Goal: Transaction & Acquisition: Purchase product/service

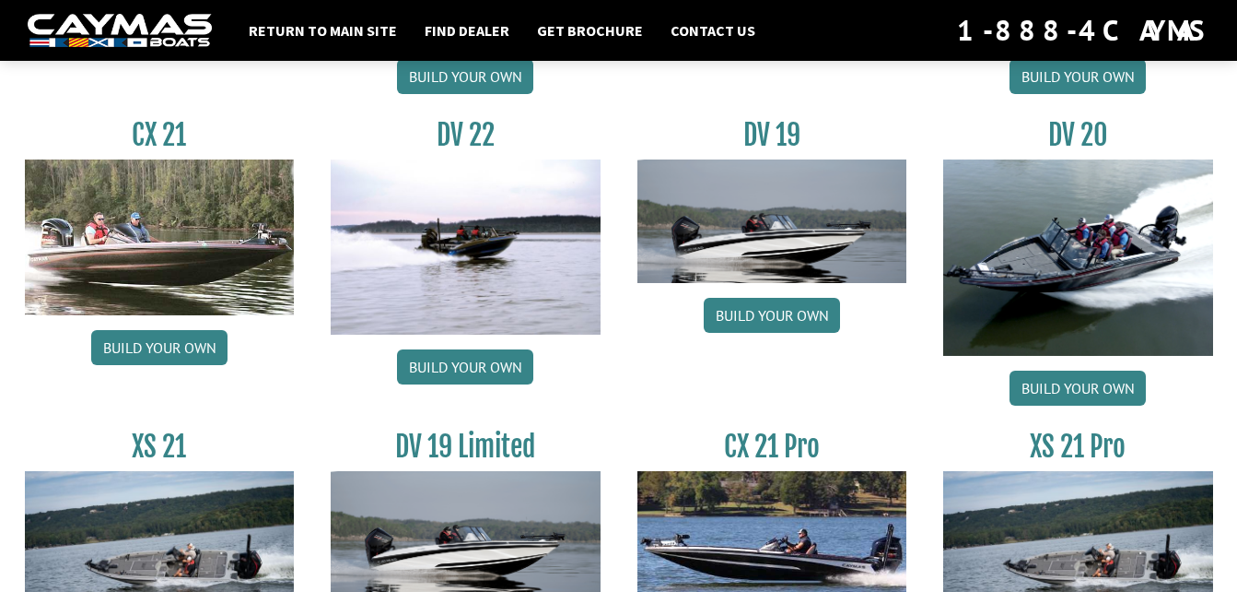
scroll to position [2144, 0]
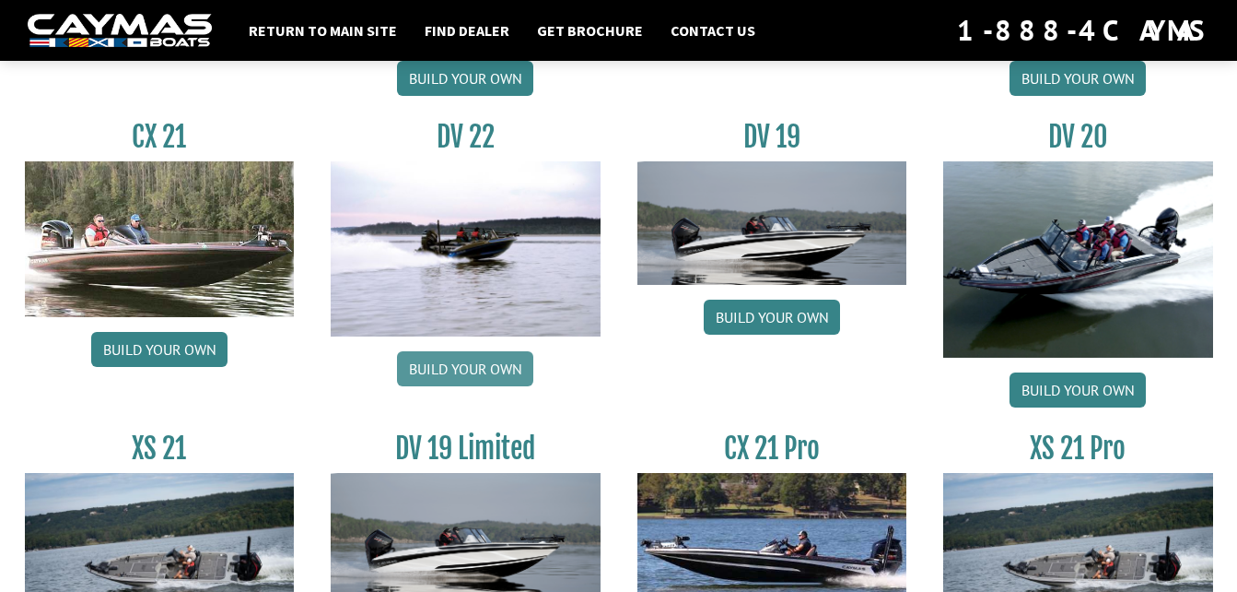
click at [488, 360] on link "Build your own" at bounding box center [465, 368] width 136 height 35
click at [173, 344] on link "Build your own" at bounding box center [159, 349] width 136 height 35
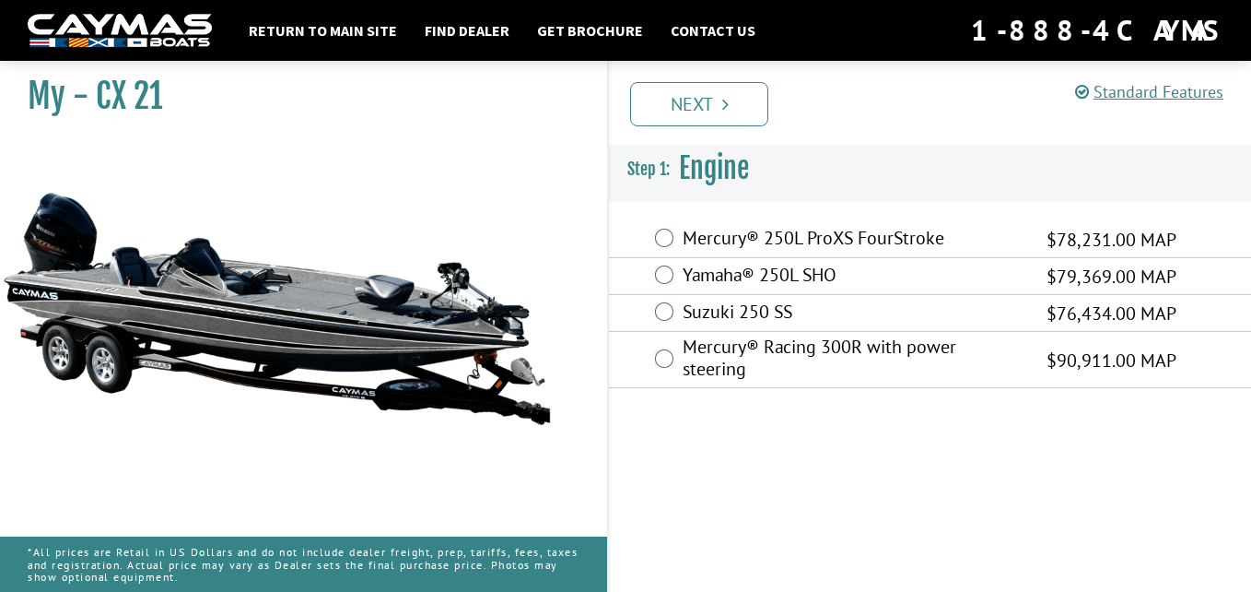
click at [732, 268] on label "Yamaha® 250L SHO" at bounding box center [853, 277] width 341 height 27
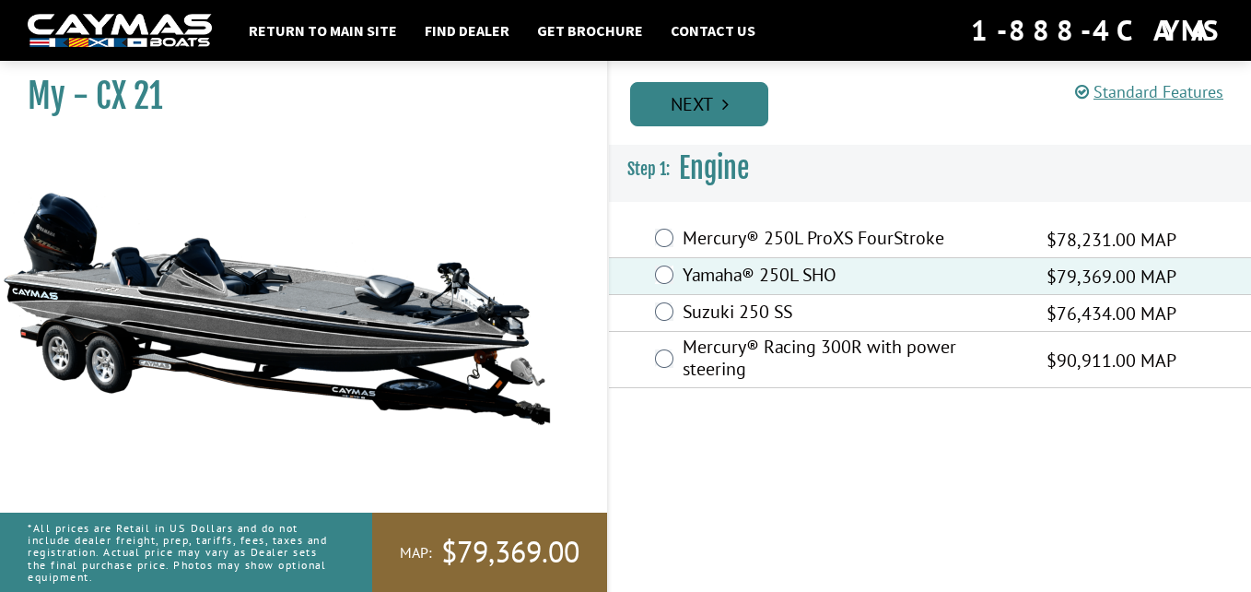
click at [702, 122] on link "Next" at bounding box center [699, 104] width 138 height 44
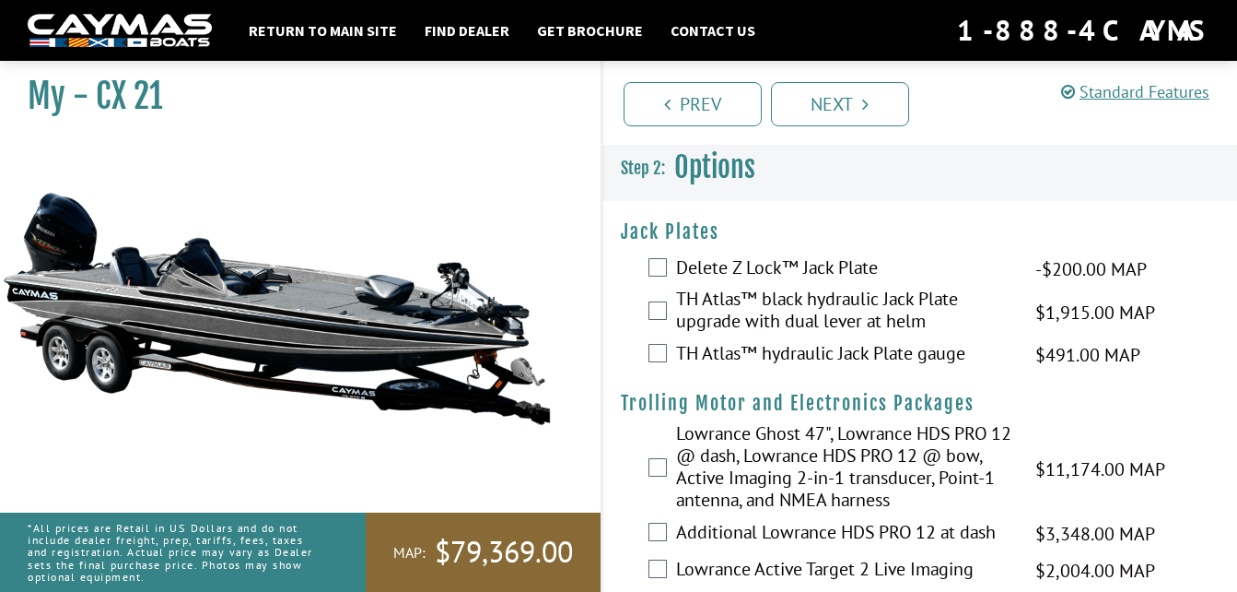
click at [729, 265] on label "Delete Z Lock™ Jack Plate" at bounding box center [844, 269] width 337 height 27
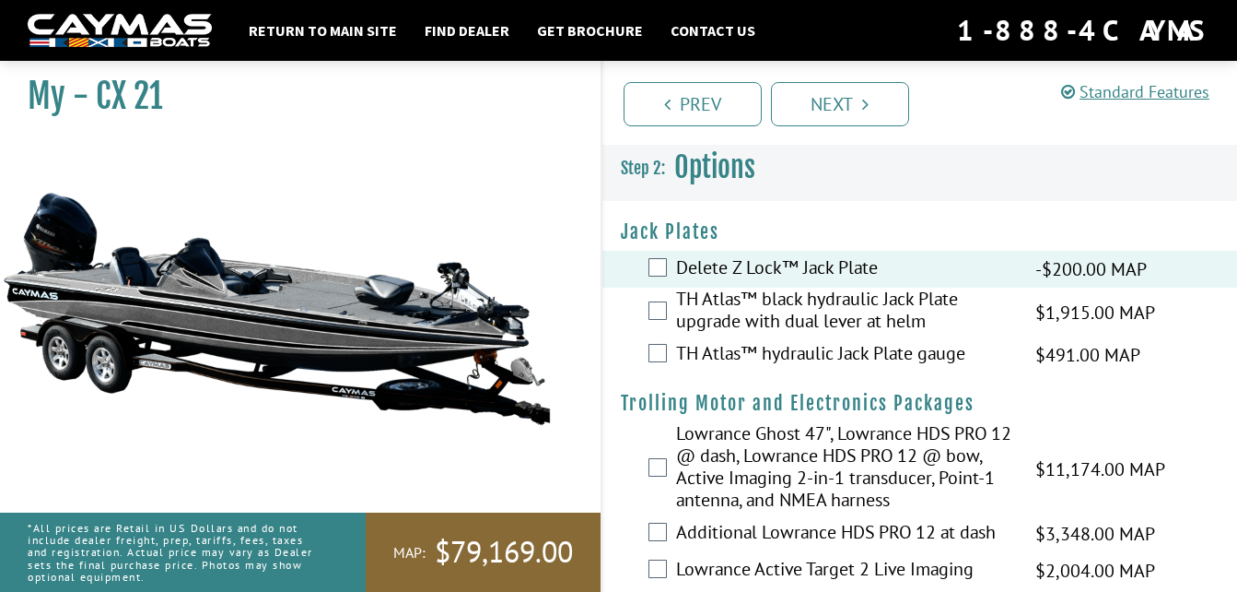
click at [714, 293] on label "TH Atlas™ black hydraulic Jack Plate upgrade with dual lever at helm" at bounding box center [844, 311] width 337 height 49
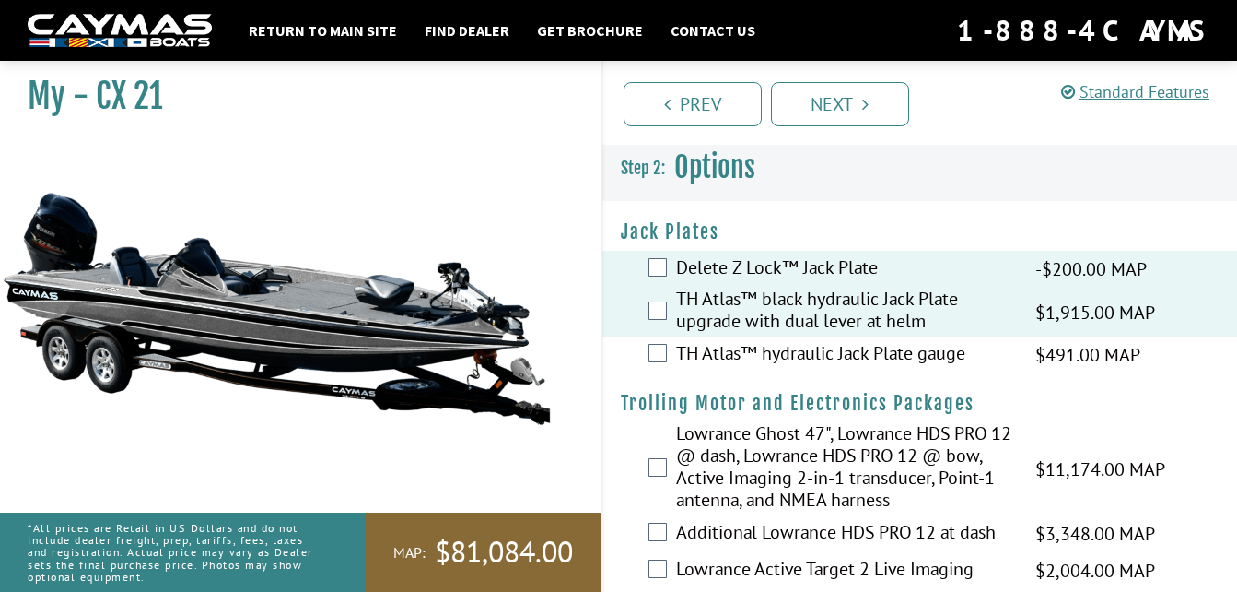
click at [722, 350] on label "TH Atlas™ hydraulic Jack Plate gauge" at bounding box center [844, 355] width 337 height 27
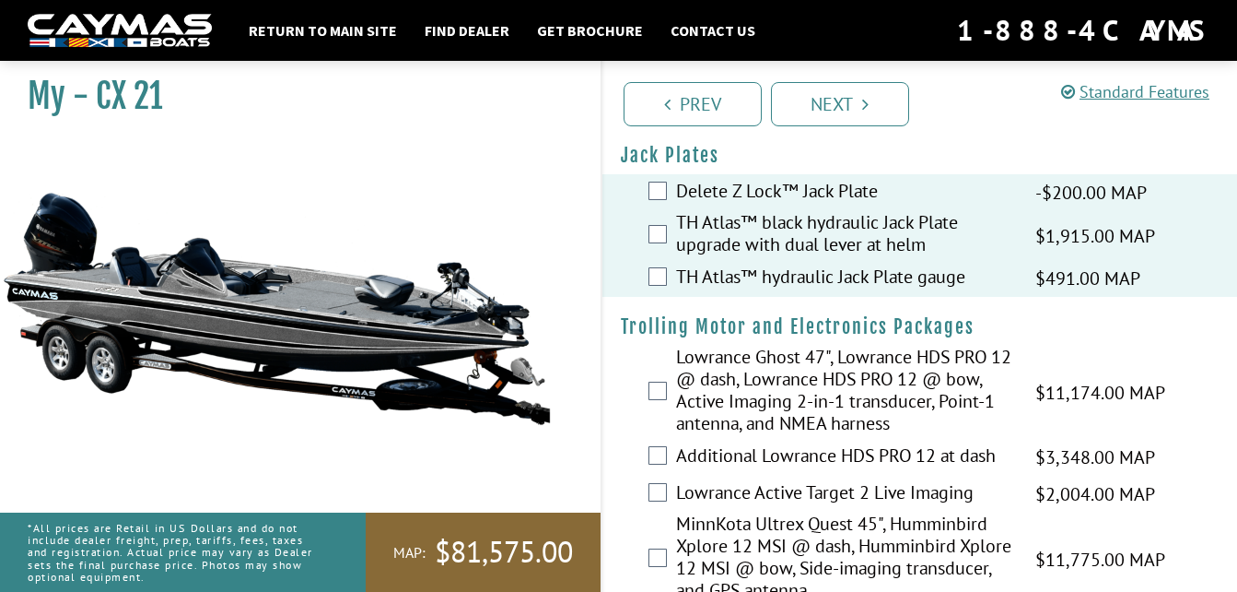
scroll to position [80, 0]
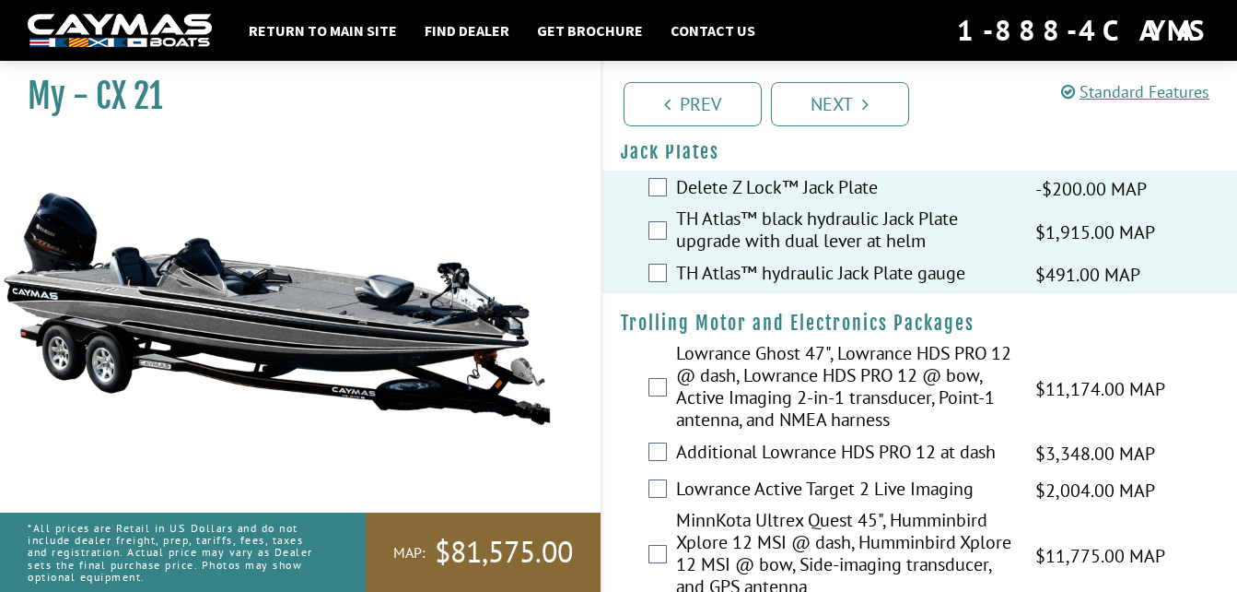
click at [716, 368] on label "Lowrance Ghost 47", Lowrance HDS PRO 12 @ dash, Lowrance HDS PRO 12 @ bow, Acti…" at bounding box center [844, 388] width 337 height 93
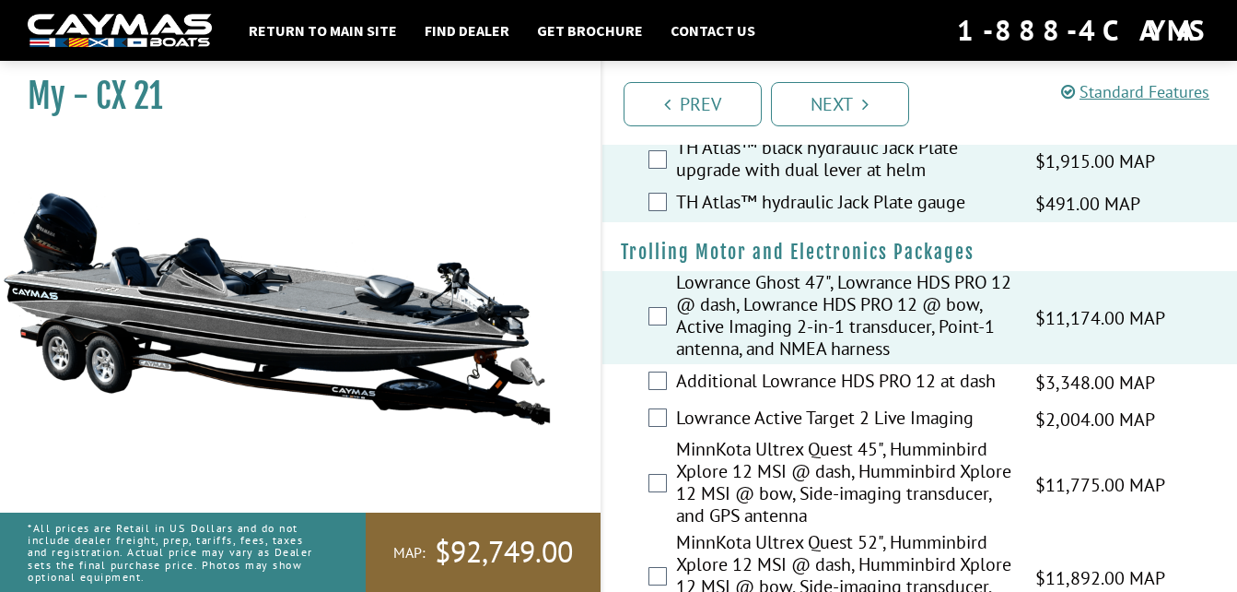
scroll to position [163, 0]
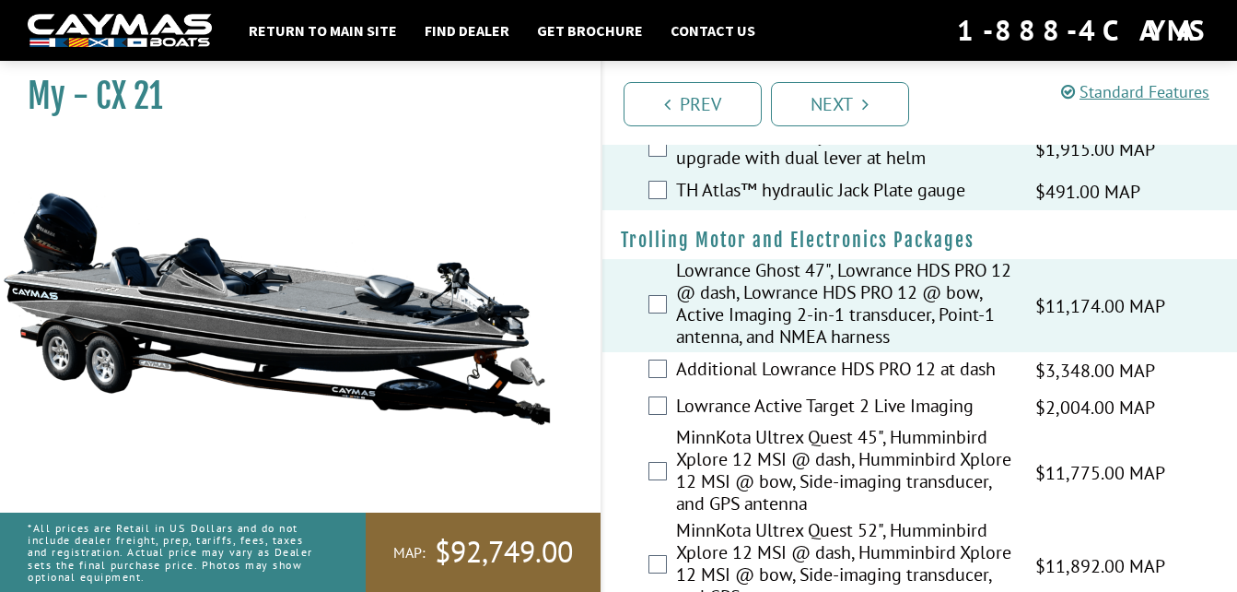
click at [702, 382] on label "Additional Lowrance HDS PRO 12 at dash" at bounding box center [844, 370] width 337 height 27
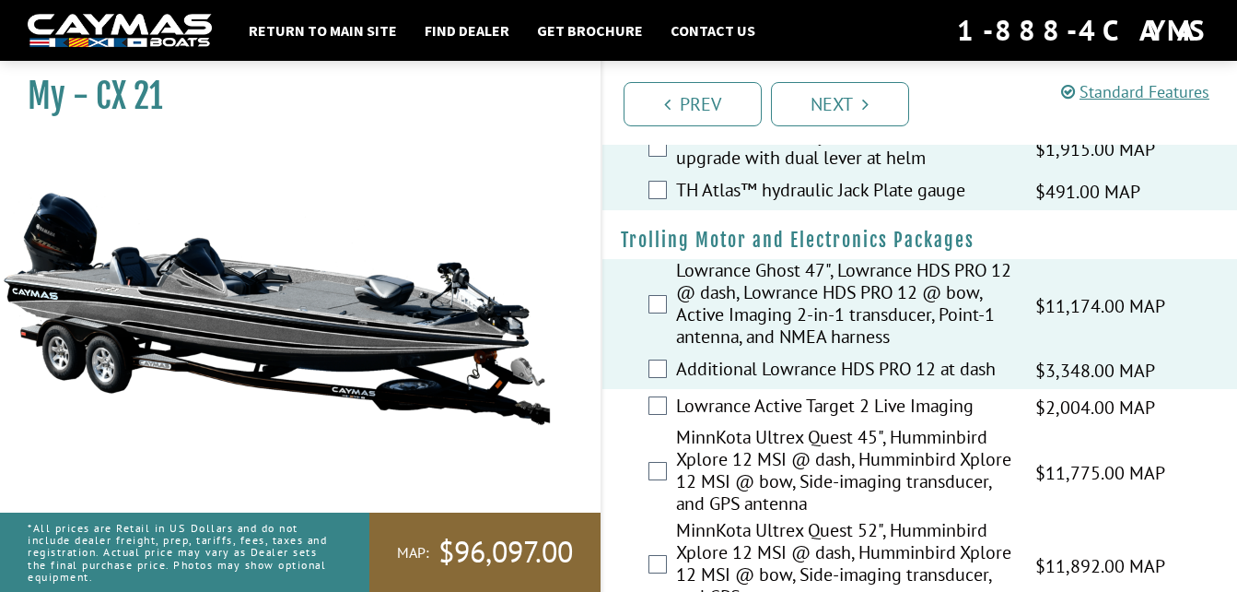
click at [705, 403] on label "Lowrance Active Target 2 Live Imaging" at bounding box center [844, 407] width 337 height 27
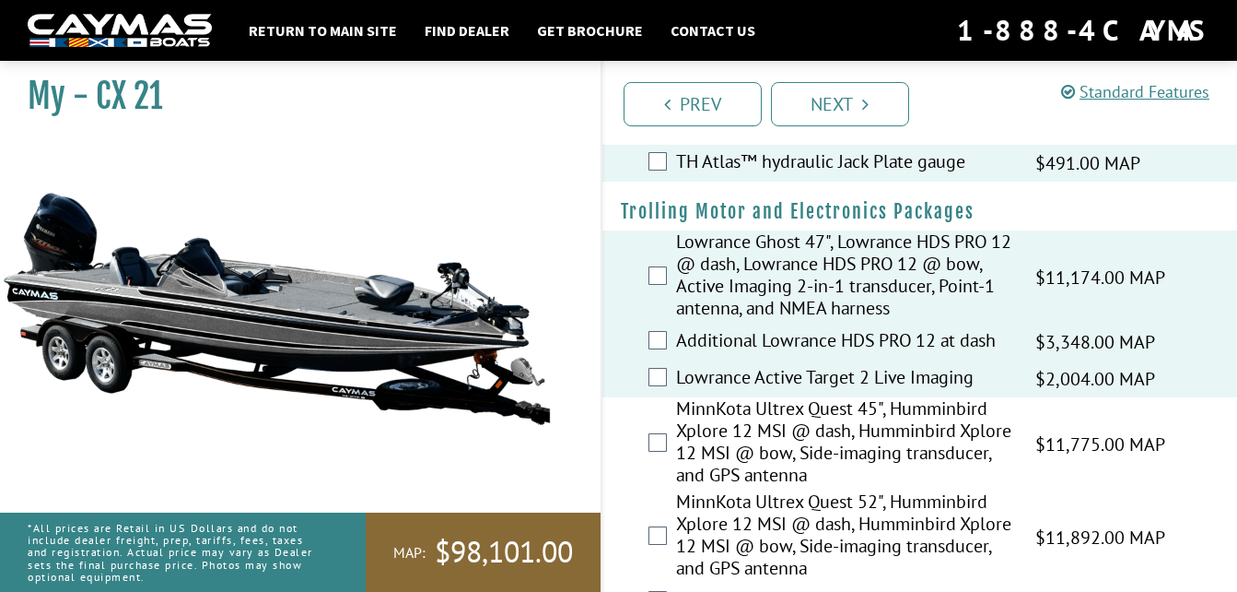
scroll to position [193, 0]
click at [705, 403] on label "MinnKota Ultrex Quest 45", Humminbird Xplore 12 MSI @ dash, Humminbird Xplore 1…" at bounding box center [844, 442] width 337 height 93
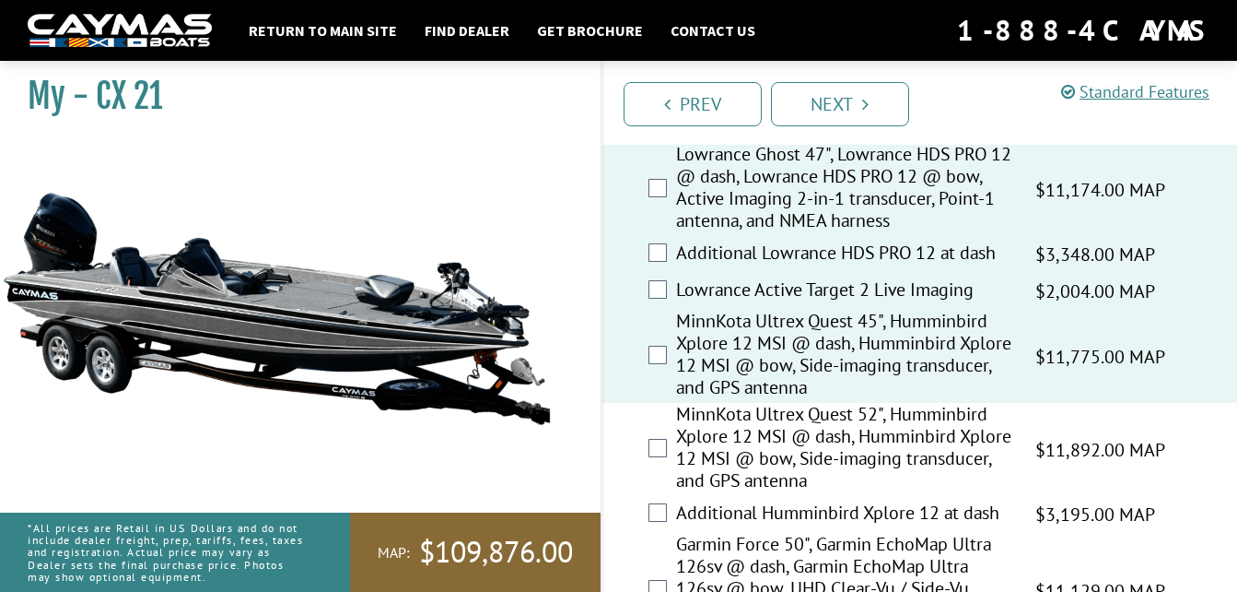
click at [723, 468] on label "MinnKota Ultrex Quest 52", Humminbird Xplore 12 MSI @ dash, Humminbird Xplore 1…" at bounding box center [844, 449] width 337 height 93
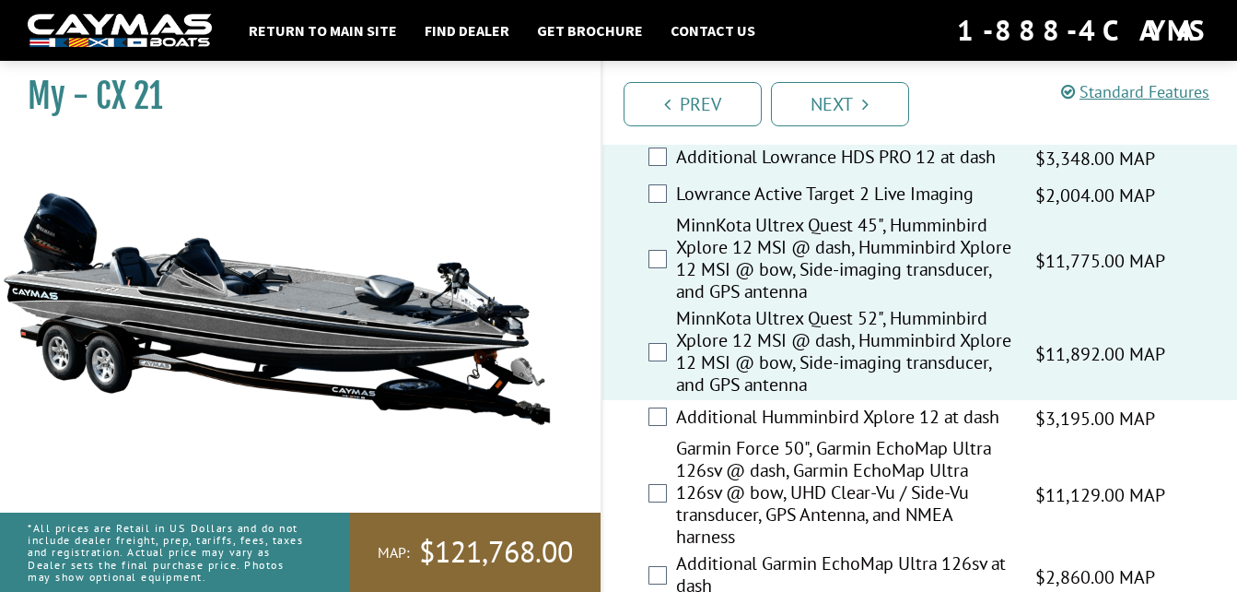
scroll to position [379, 0]
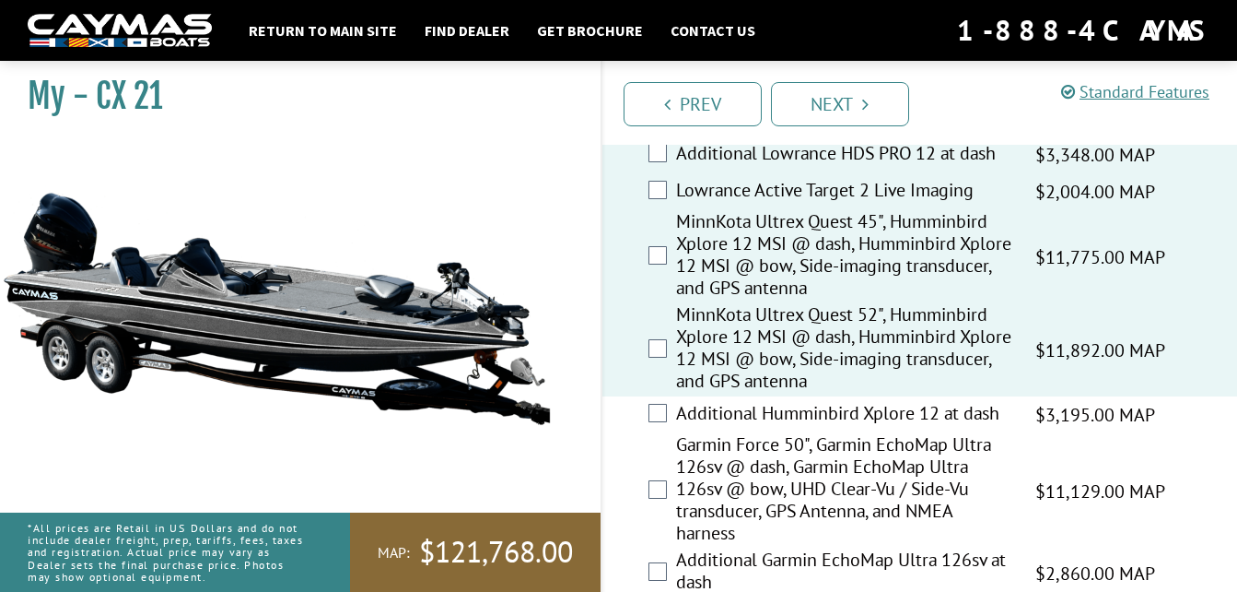
click at [723, 468] on label "Garmin Force 50", Garmin EchoMap Ultra 126sv @ dash, Garmin EchoMap Ultra 126sv…" at bounding box center [844, 490] width 337 height 115
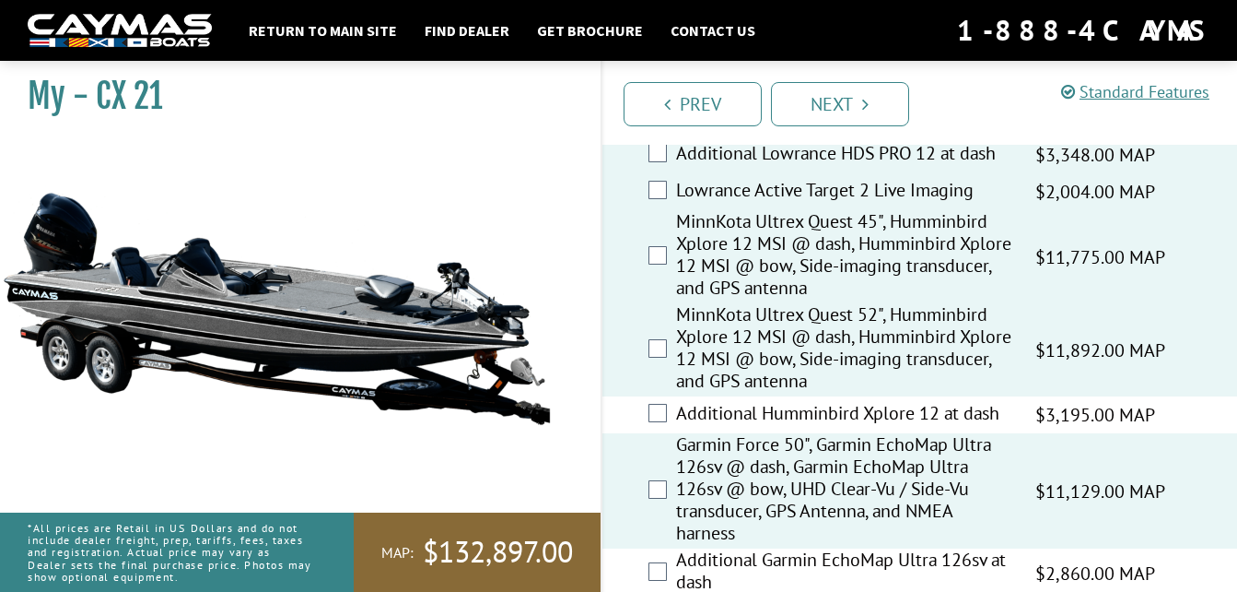
click at [709, 414] on label "Additional Humminbird Xplore 12 at dash" at bounding box center [844, 415] width 337 height 27
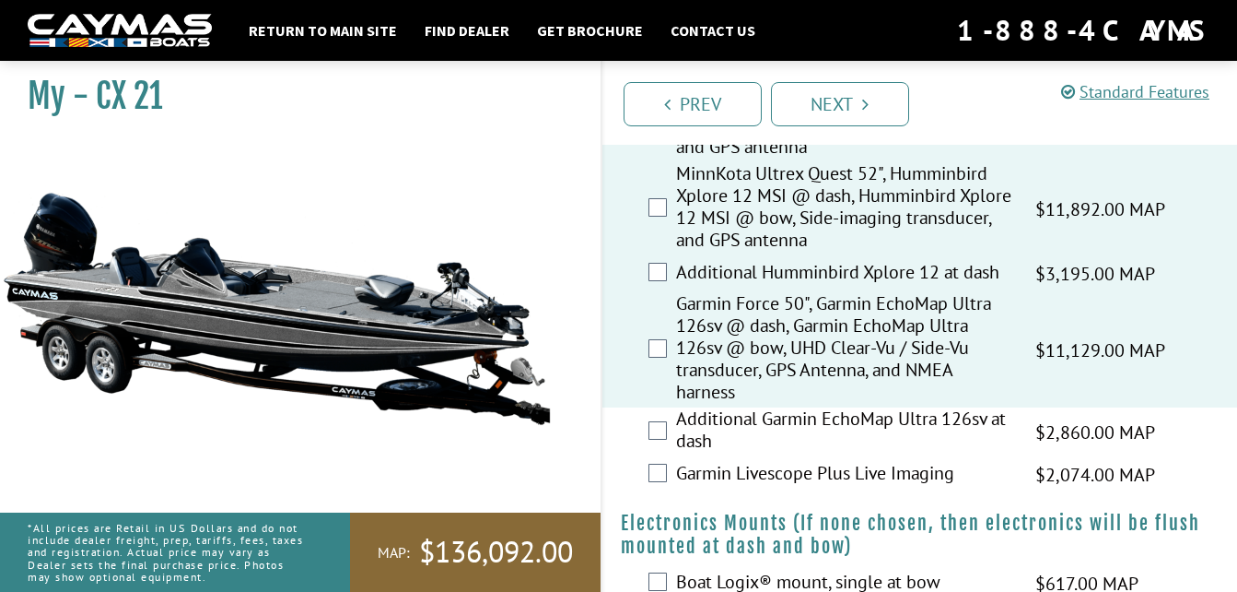
scroll to position [523, 0]
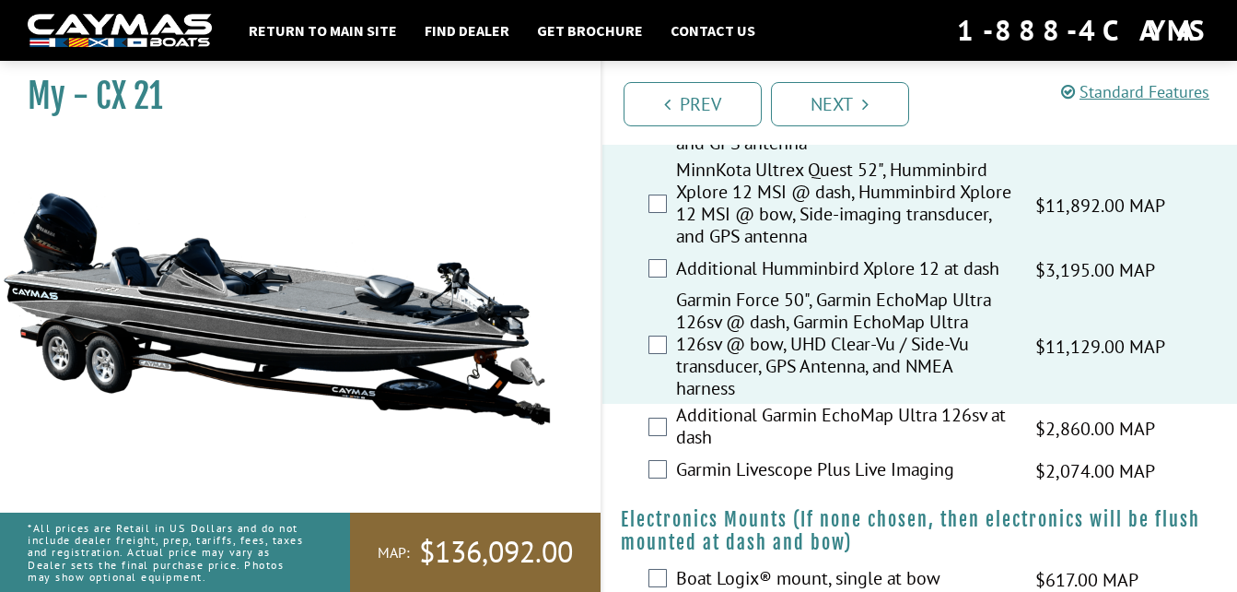
click at [709, 414] on label "Additional Garmin EchoMap Ultra 126sv at dash" at bounding box center [844, 428] width 337 height 49
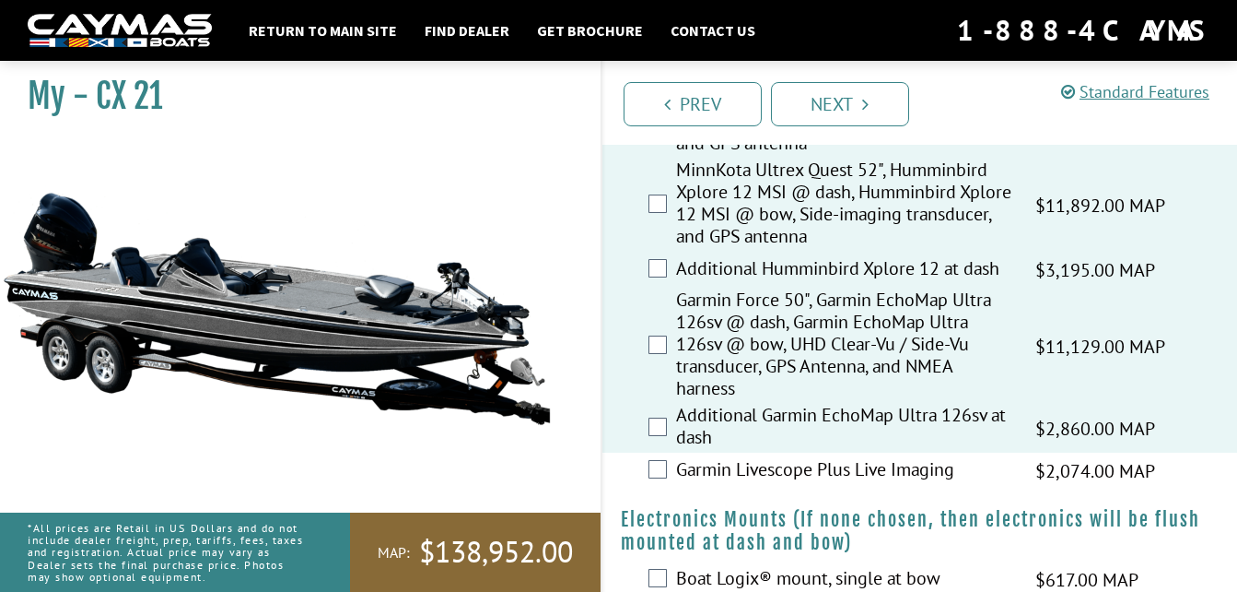
click at [720, 472] on label "Garmin Livescope Plus Live Imaging" at bounding box center [844, 471] width 337 height 27
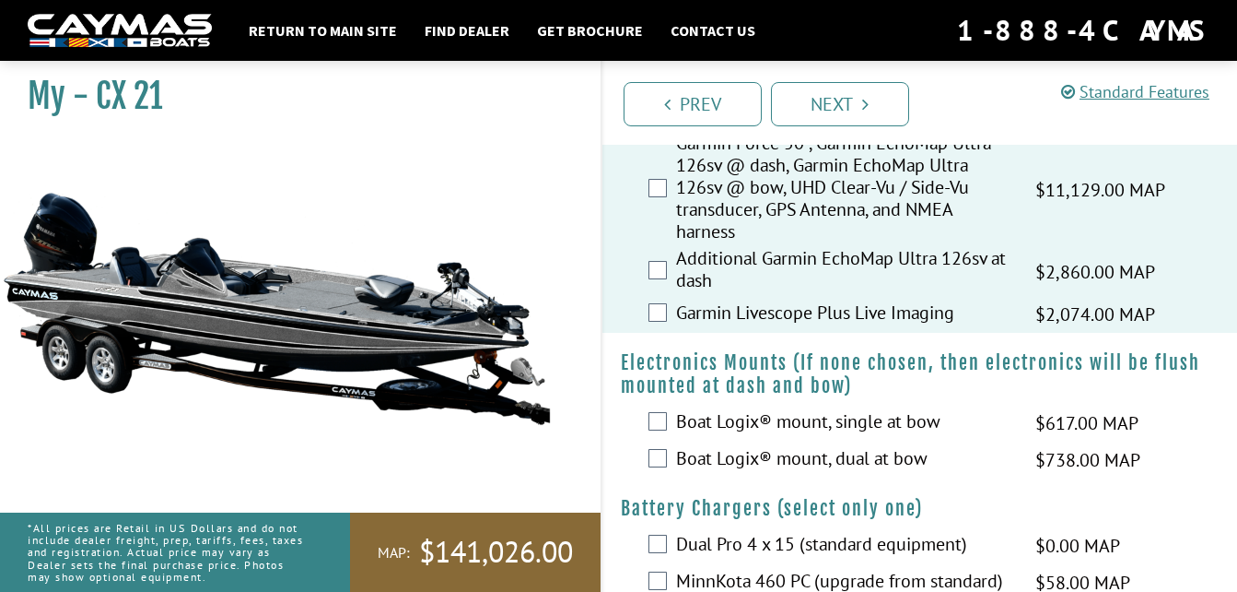
scroll to position [681, 0]
click at [717, 428] on label "Boat Logix® mount, single at bow" at bounding box center [844, 422] width 337 height 27
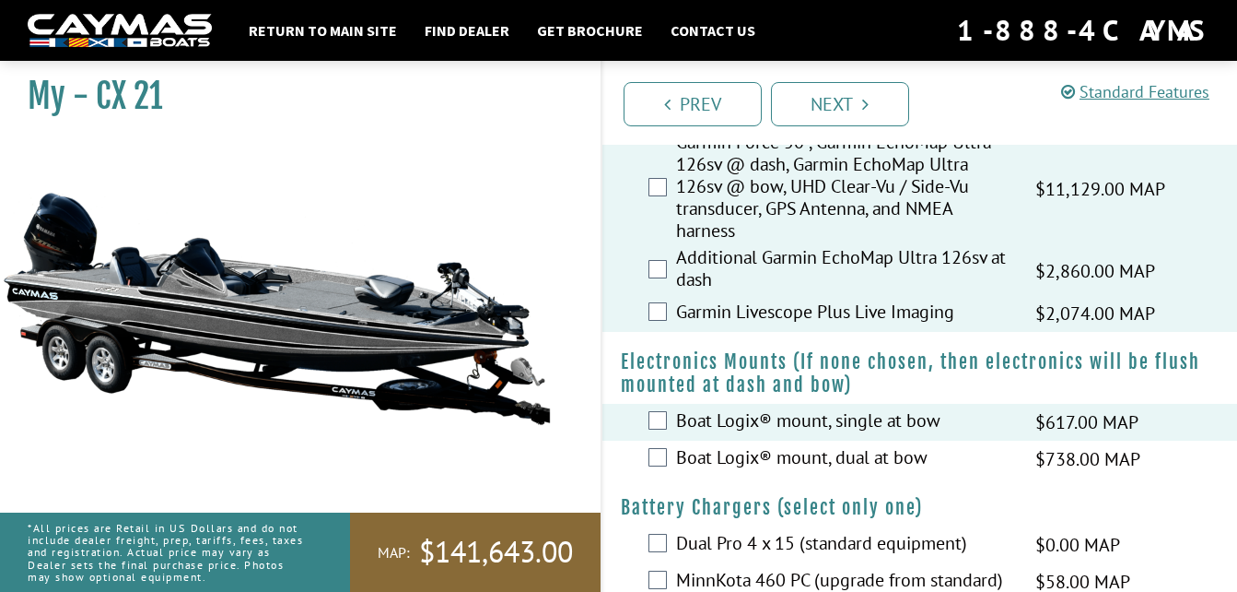
click at [717, 441] on div "Boat Logix® mount, dual at bow $738.00 MAP $872.00 MSRP" at bounding box center [921, 458] width 636 height 37
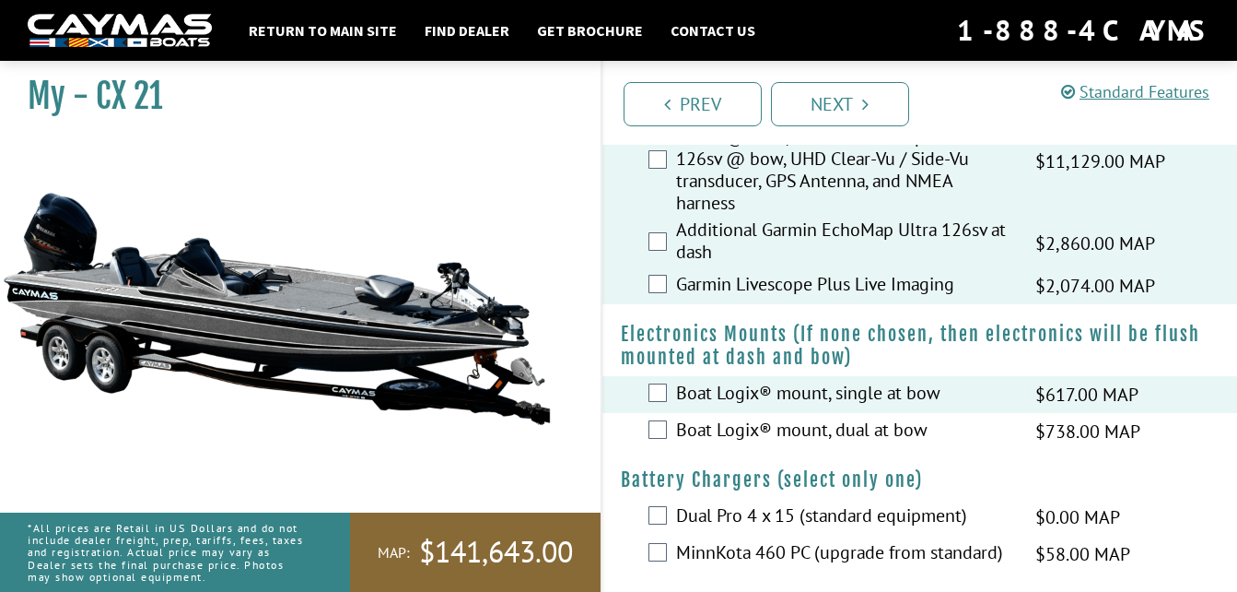
scroll to position [709, 0]
click at [713, 435] on label "Boat Logix® mount, dual at bow" at bounding box center [844, 430] width 337 height 27
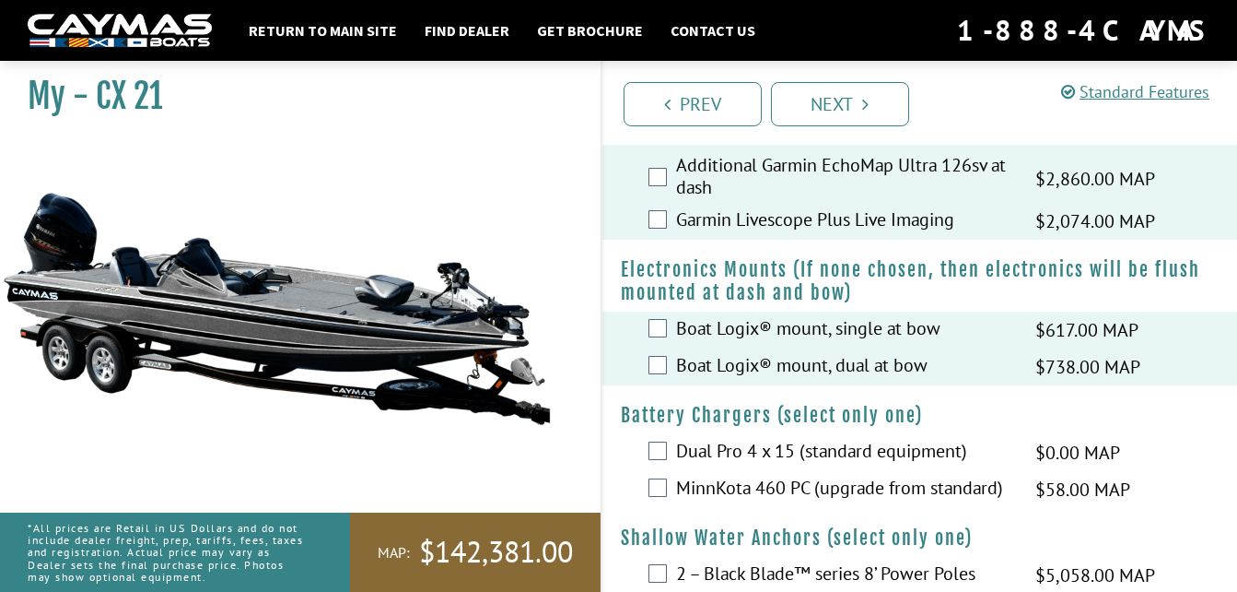
scroll to position [775, 0]
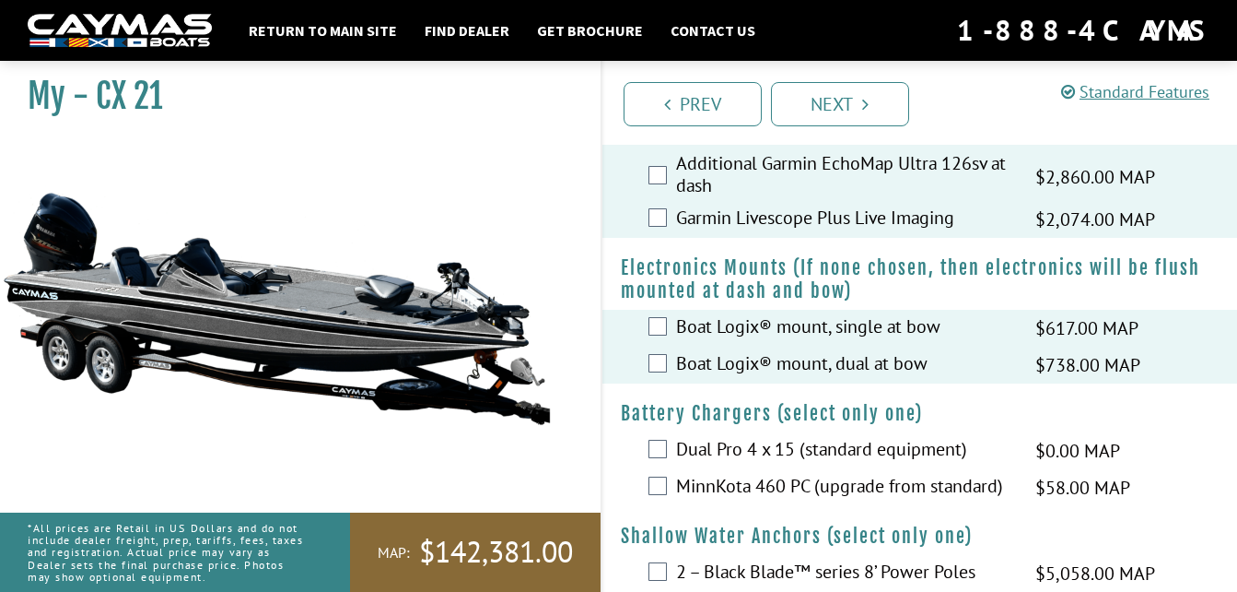
click at [713, 435] on div "Dual Pro 4 x 15 (standard equipment) $0.00 MAP $0.00 MSRP" at bounding box center [921, 450] width 636 height 37
click at [722, 485] on label "MinnKota 460 PC (upgrade from standard)" at bounding box center [844, 488] width 337 height 27
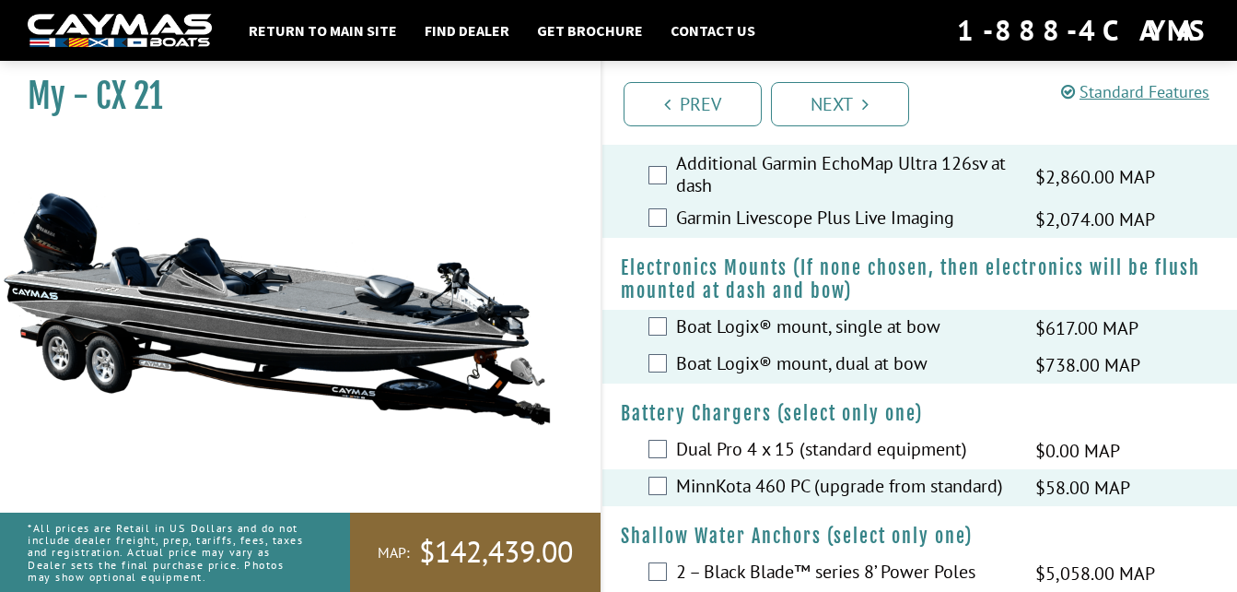
click at [717, 449] on label "Dual Pro 4 x 15 (standard equipment)" at bounding box center [844, 451] width 337 height 27
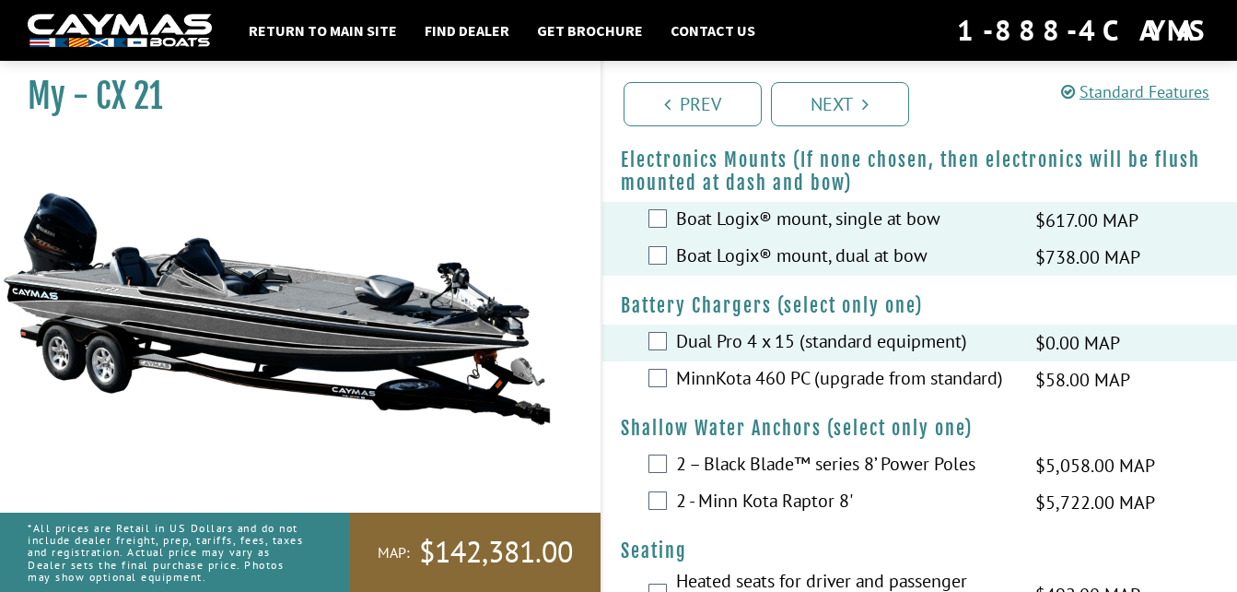
scroll to position [885, 0]
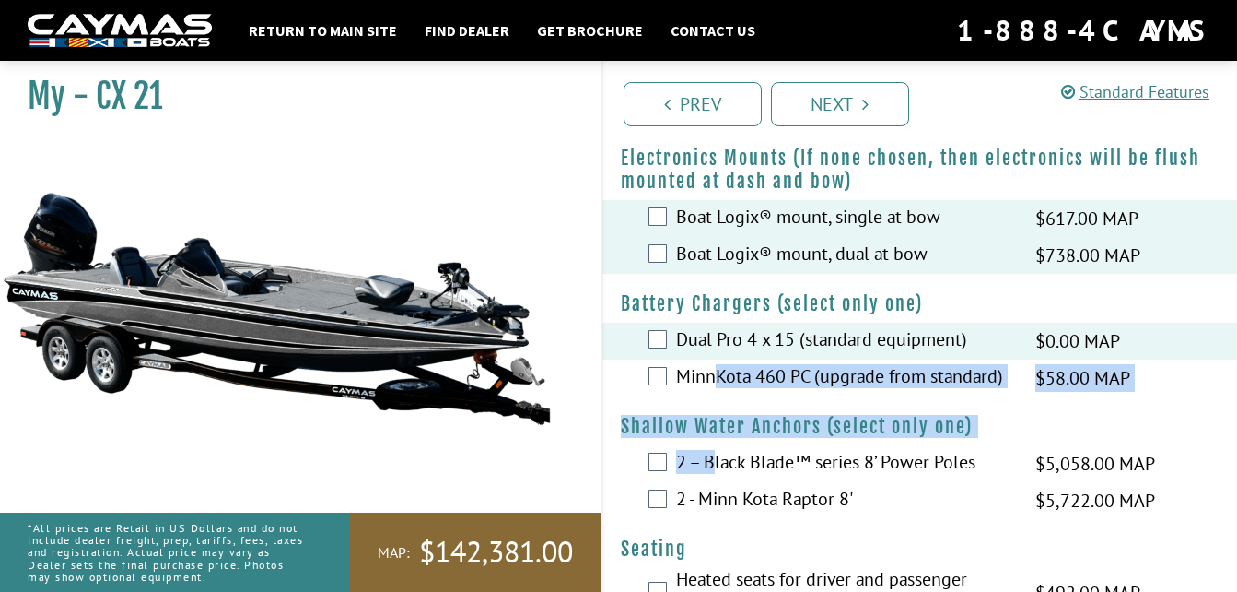
drag, startPoint x: 717, startPoint y: 460, endPoint x: 718, endPoint y: 369, distance: 91.2
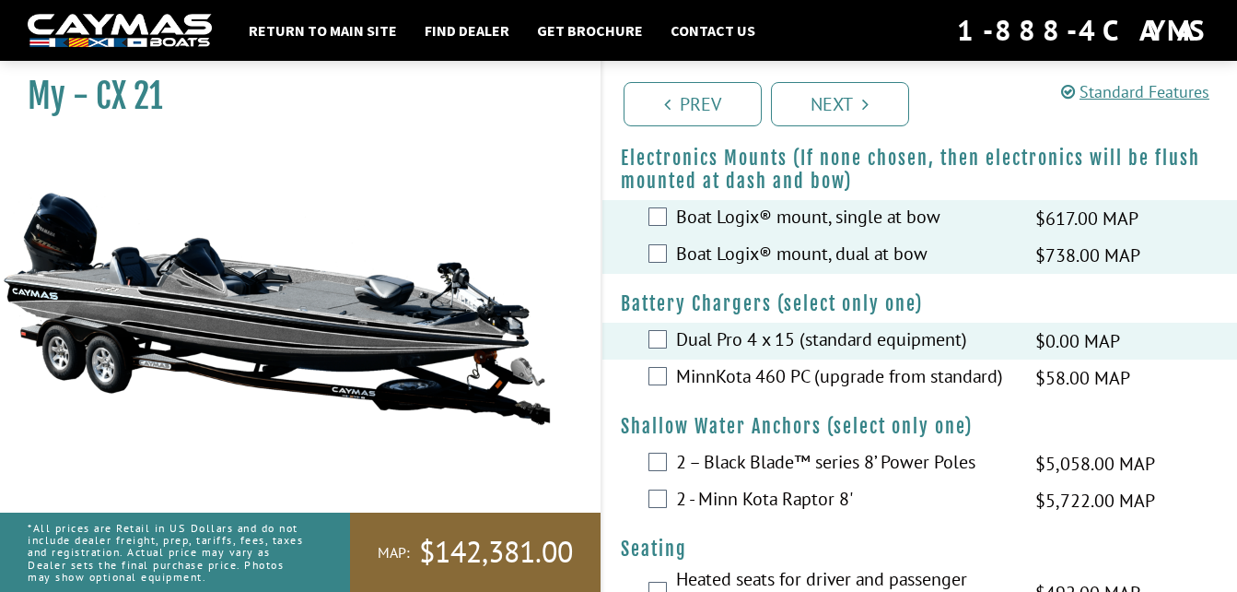
click at [679, 380] on label "MinnKota 460 PC (upgrade from standard)" at bounding box center [844, 378] width 337 height 27
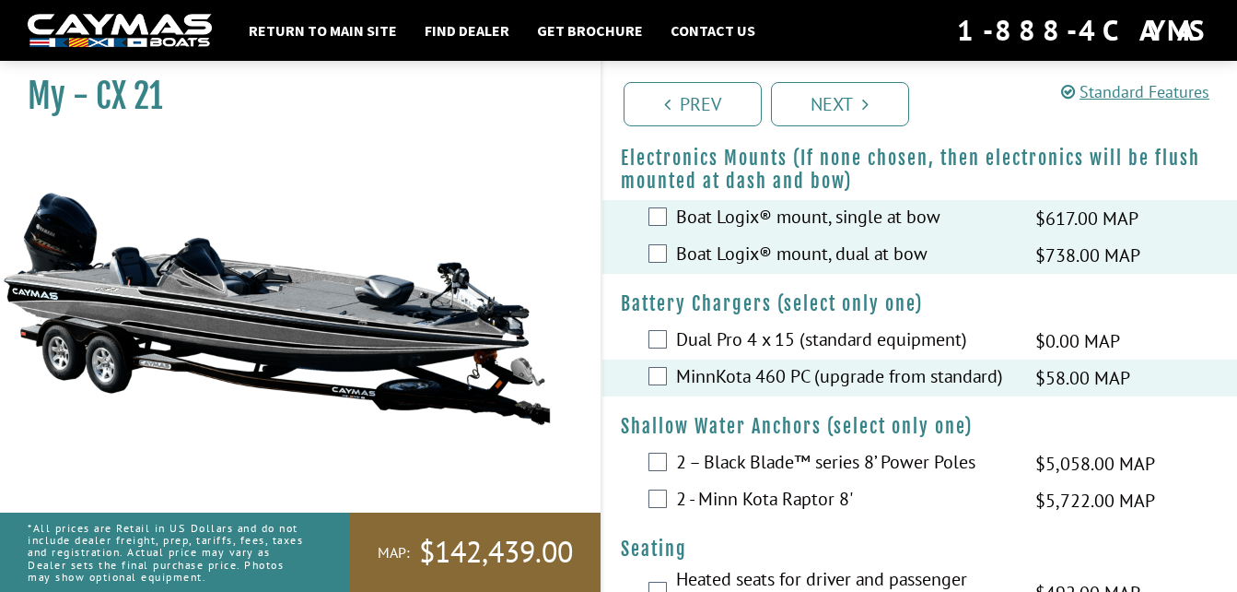
click at [687, 492] on label "2 - Minn Kota Raptor 8'" at bounding box center [844, 500] width 337 height 27
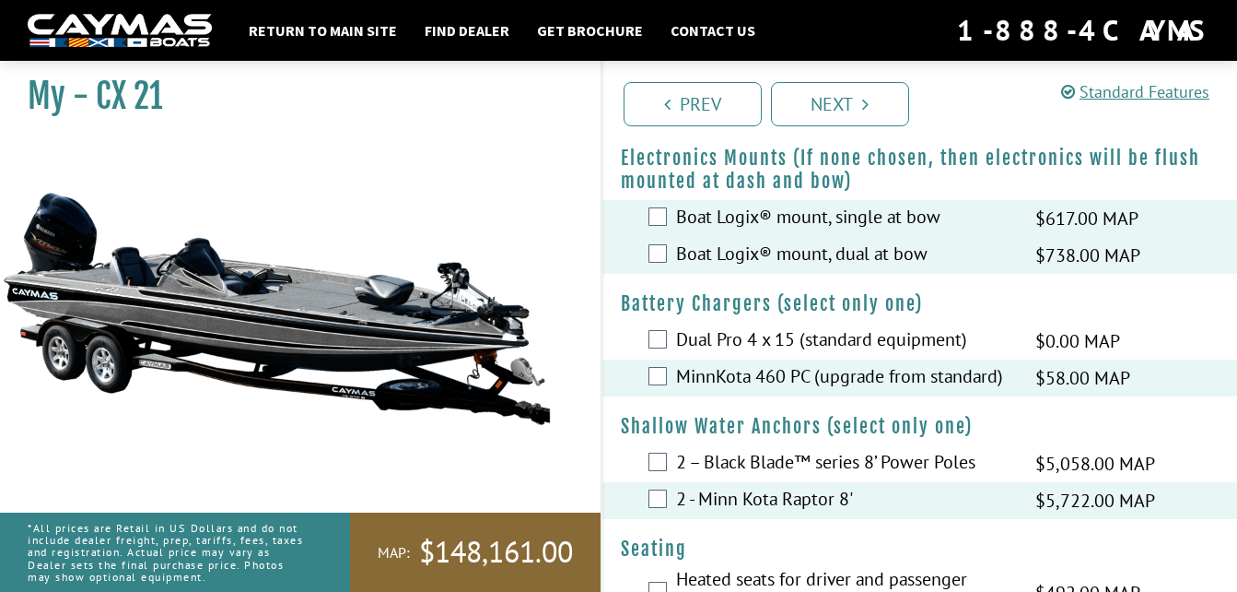
click at [683, 458] on label "2 – Black Blade™ series 8’ Power Poles" at bounding box center [844, 464] width 337 height 27
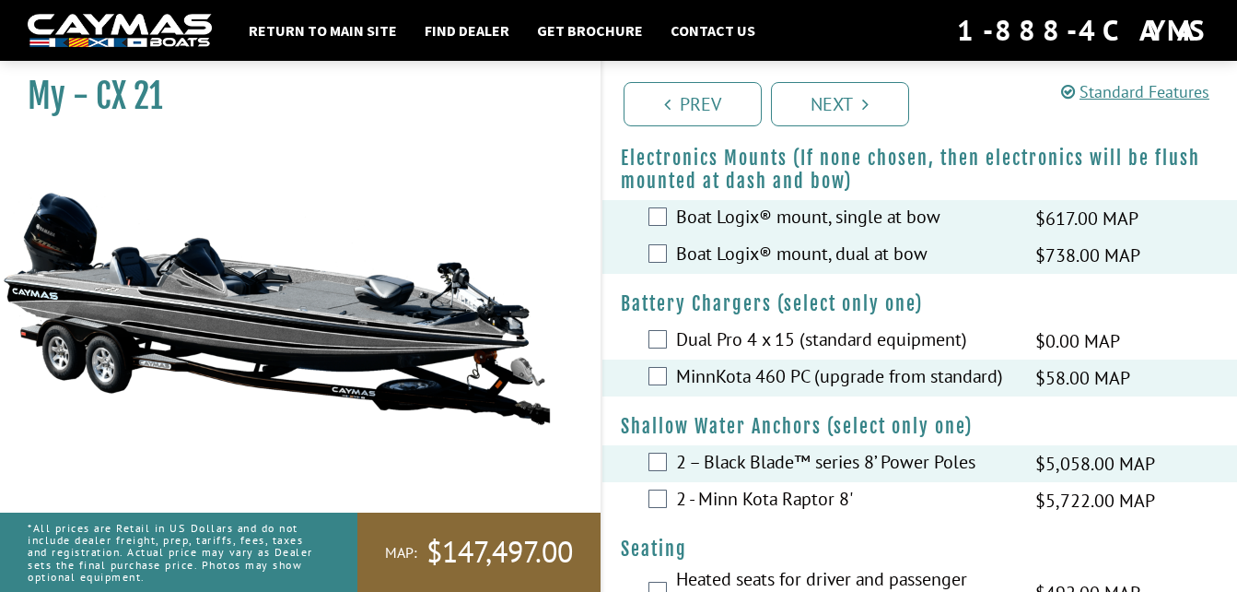
click at [686, 492] on label "2 - Minn Kota Raptor 8'" at bounding box center [844, 500] width 337 height 27
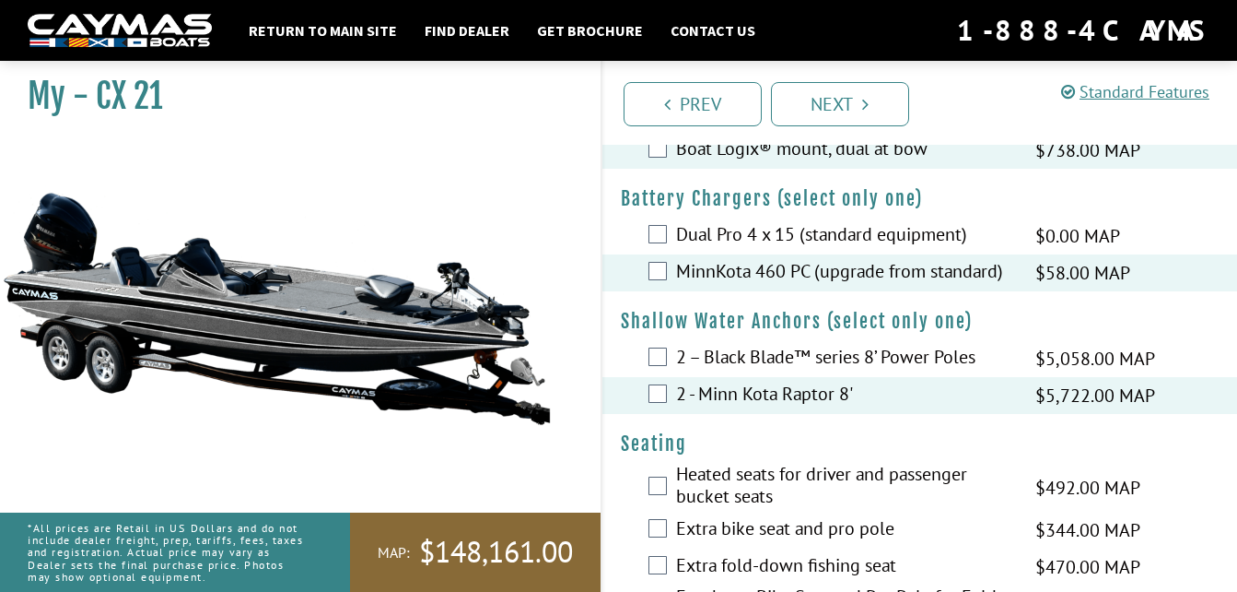
scroll to position [990, 0]
click at [686, 490] on label "Heated seats for driver and passenger bucket seats" at bounding box center [844, 486] width 337 height 49
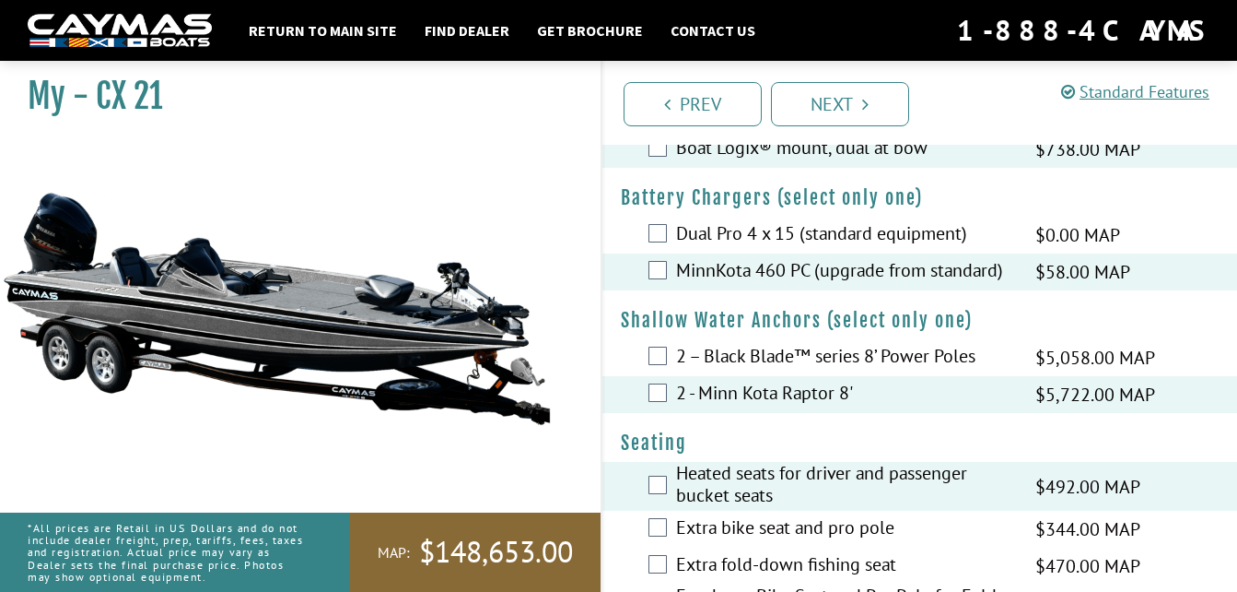
click at [690, 526] on label "Extra bike seat and pro pole" at bounding box center [844, 529] width 337 height 27
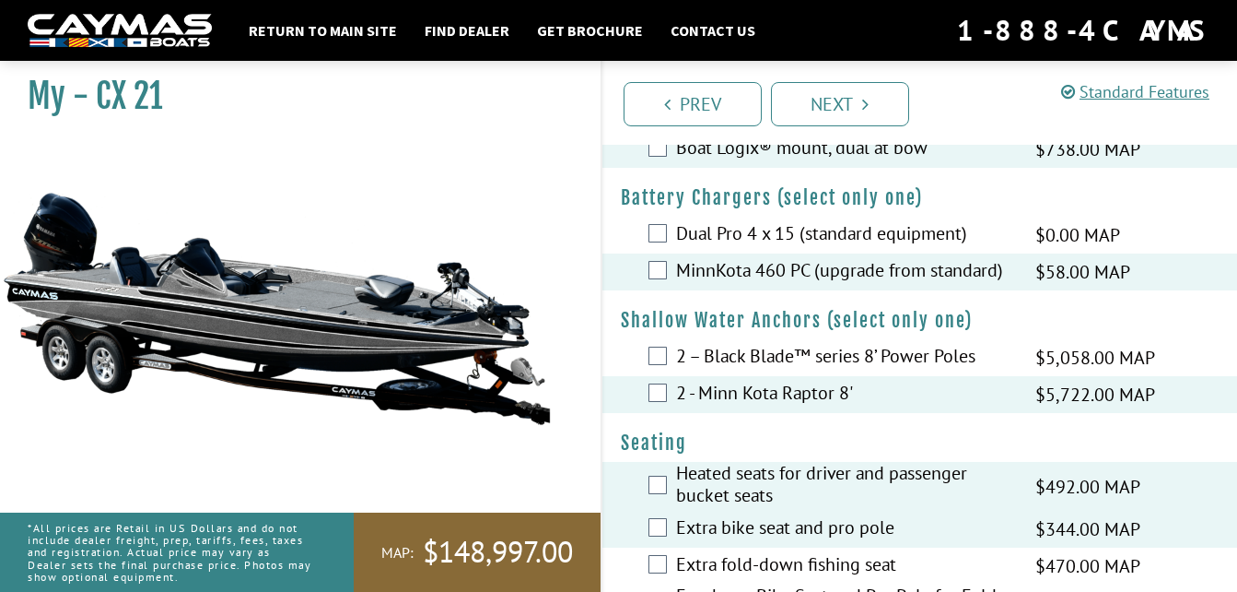
click at [694, 558] on label "Extra fold-down fishing seat" at bounding box center [844, 566] width 337 height 27
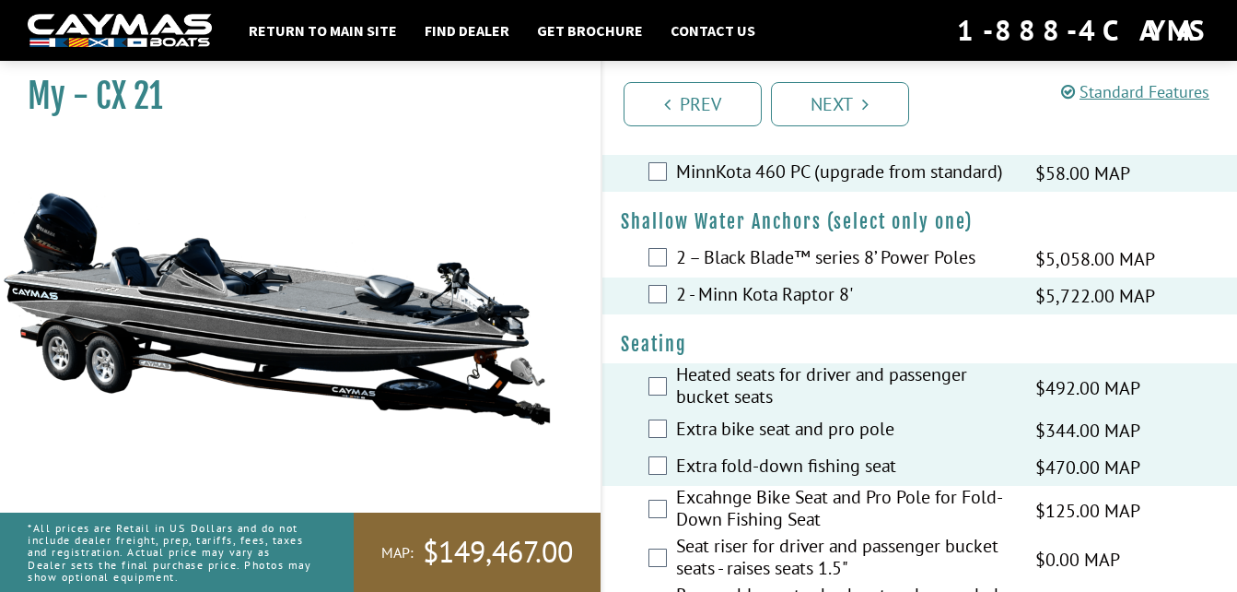
scroll to position [1101, 0]
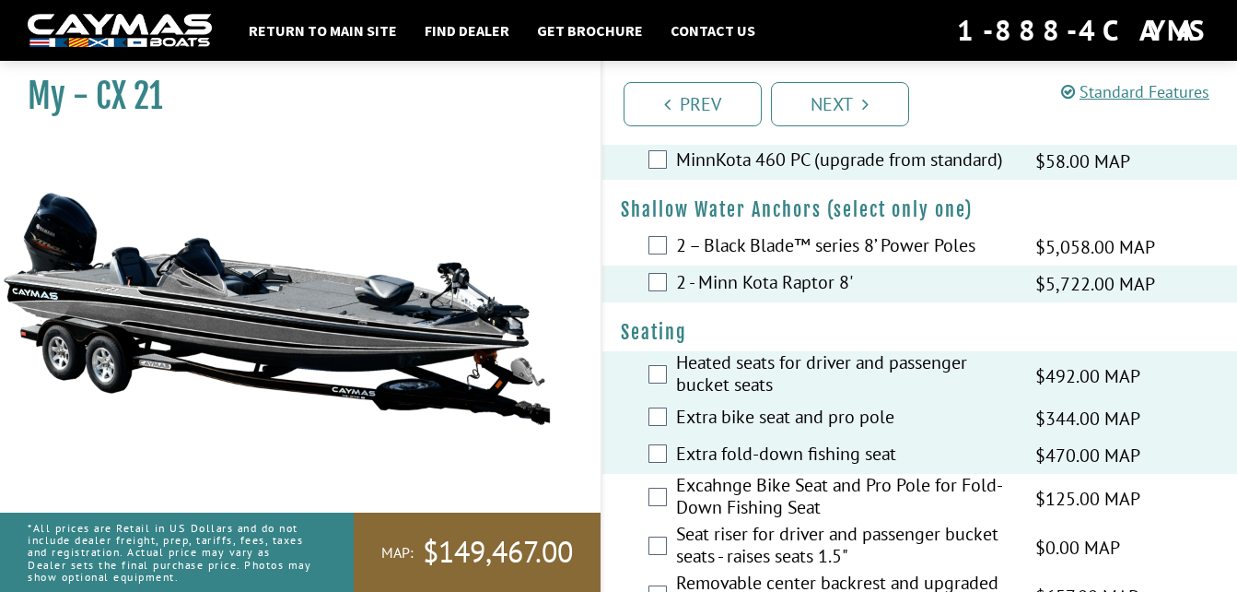
click at [682, 495] on label "Excahnge Bike Seat and Pro Pole for Fold-Down Fishing Seat" at bounding box center [844, 498] width 337 height 49
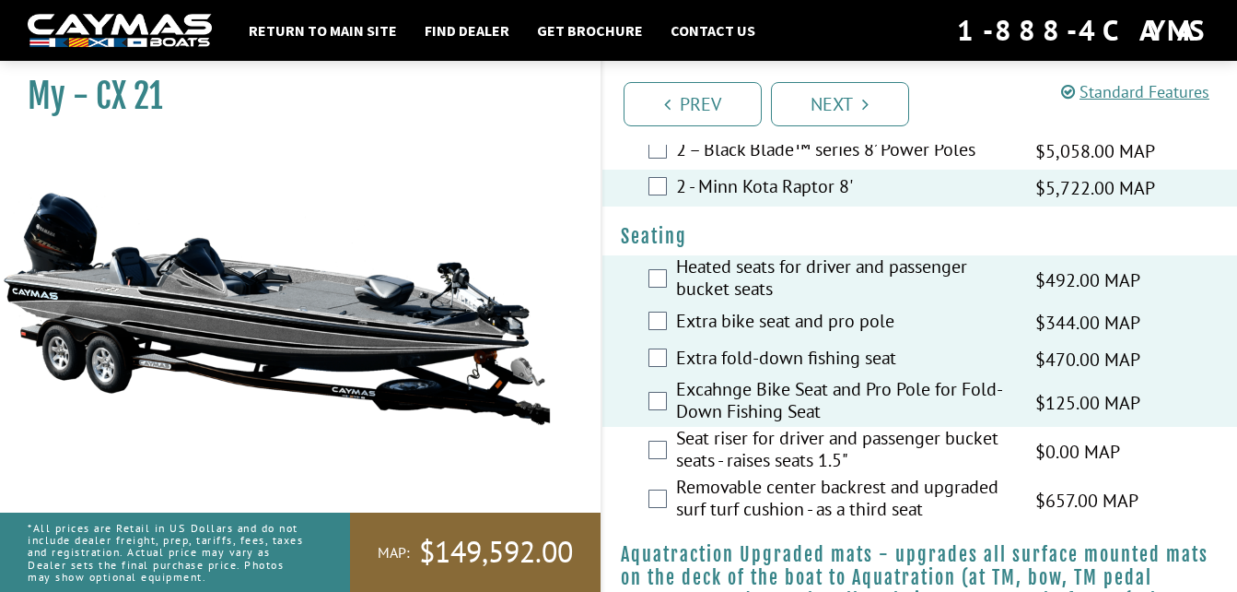
scroll to position [1199, 0]
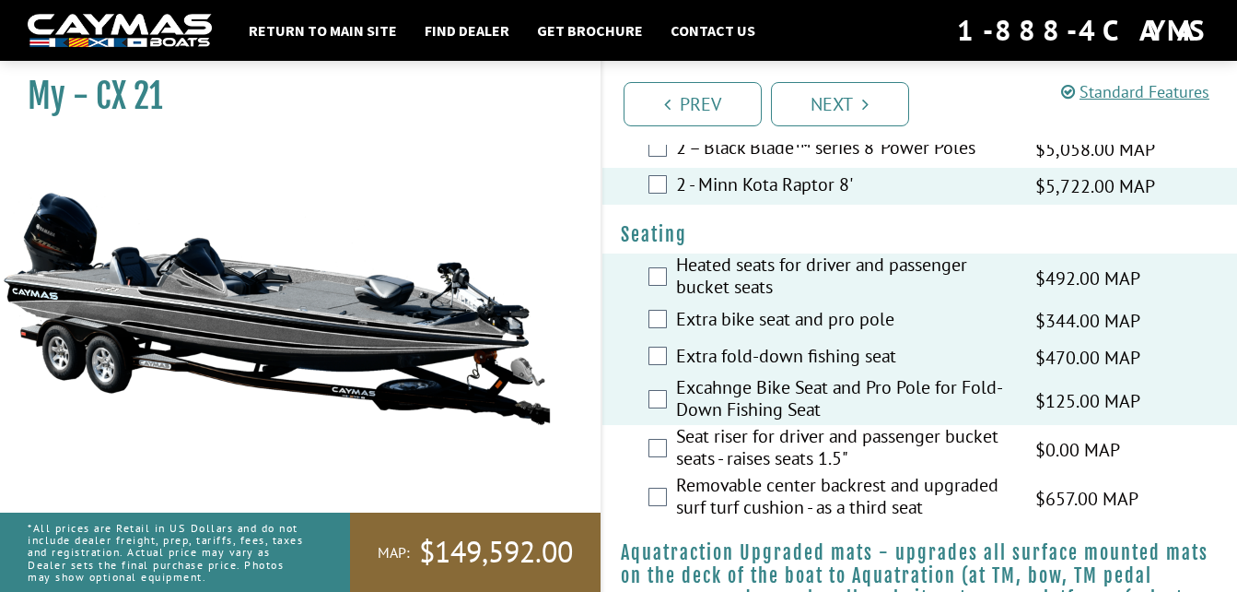
click at [682, 495] on label "Removable center backrest and upgraded surf turf cushion - as a third seat" at bounding box center [844, 498] width 337 height 49
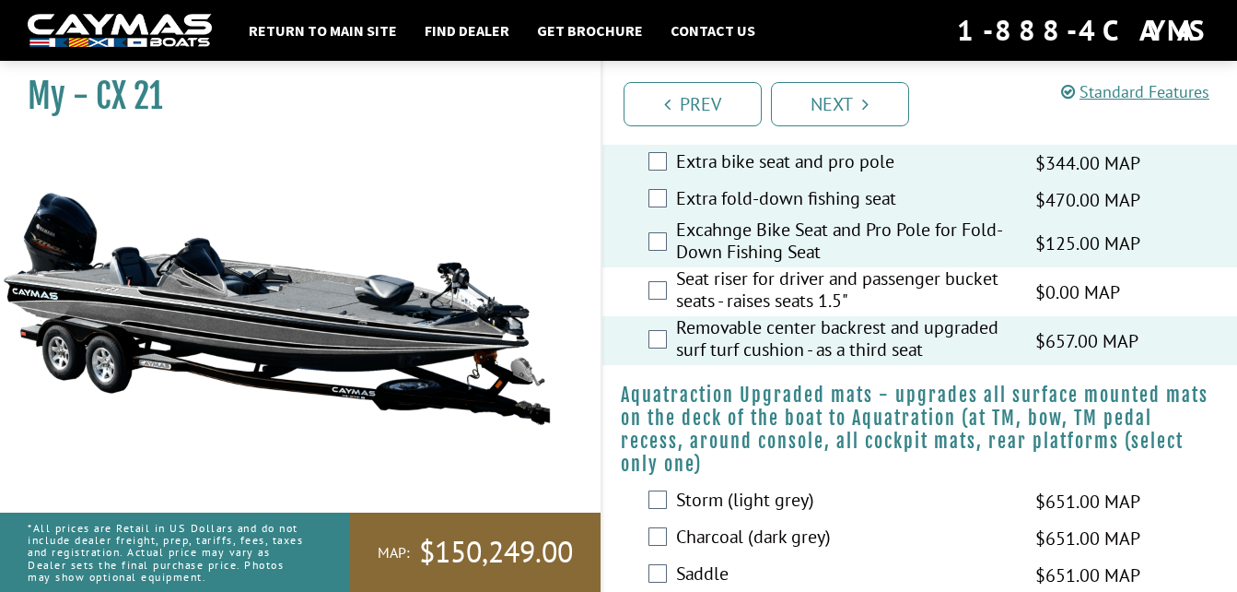
scroll to position [1357, 0]
click at [682, 498] on label "Storm (light grey)" at bounding box center [844, 500] width 337 height 27
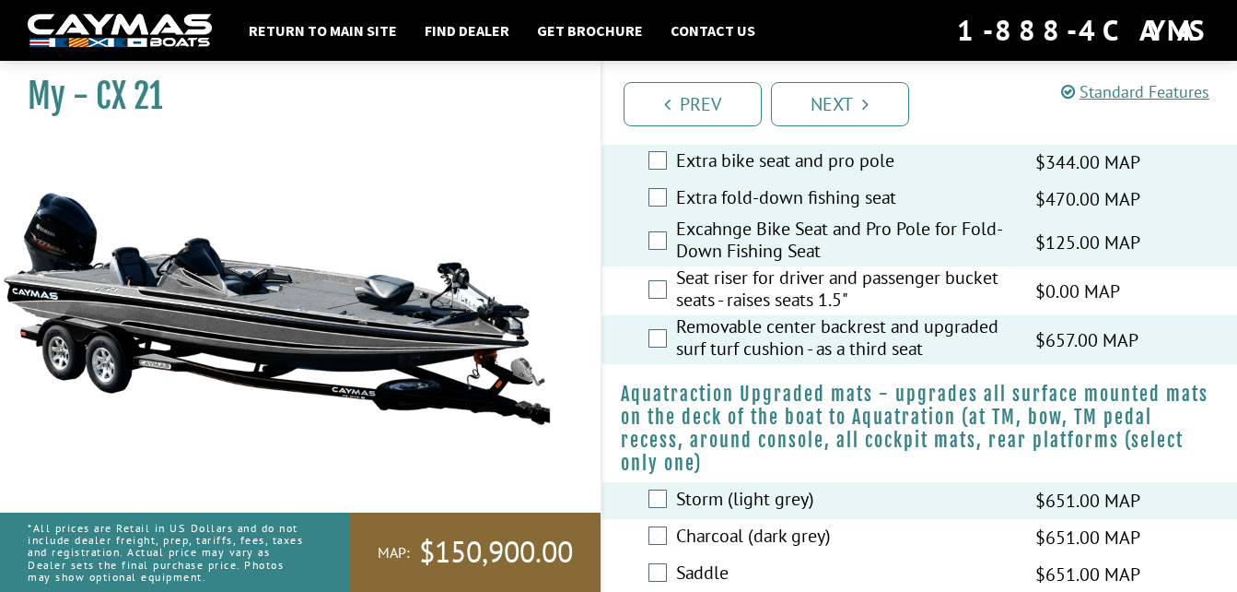
click at [679, 510] on label "Storm (light grey)" at bounding box center [844, 500] width 337 height 27
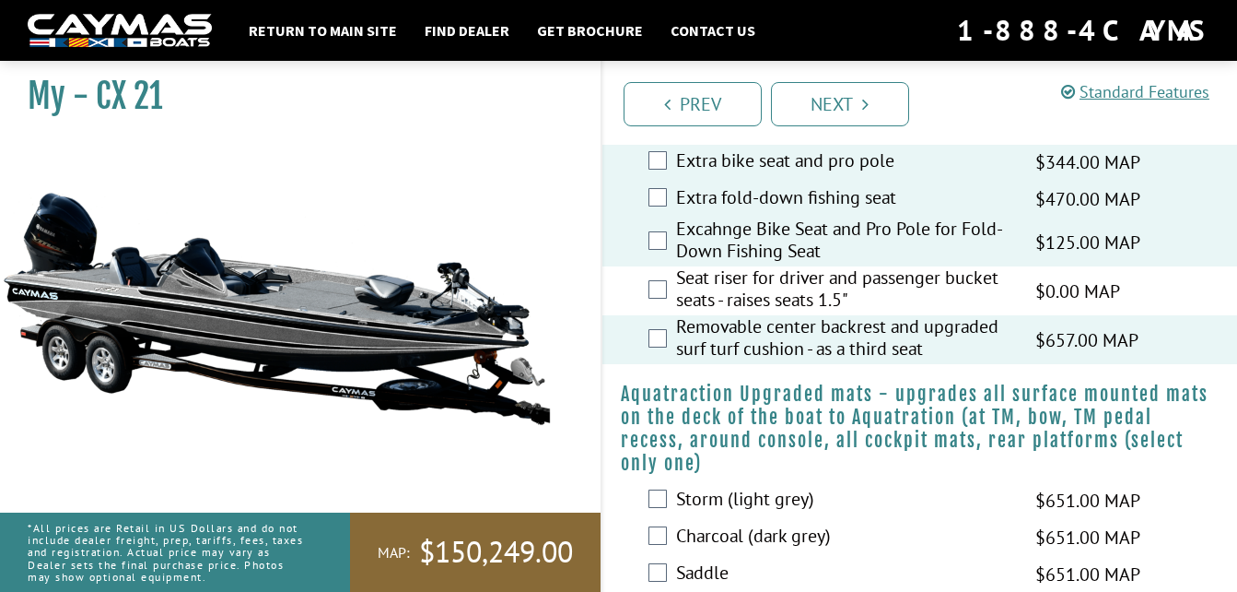
click at [685, 545] on label "Charcoal (dark grey)" at bounding box center [844, 537] width 337 height 27
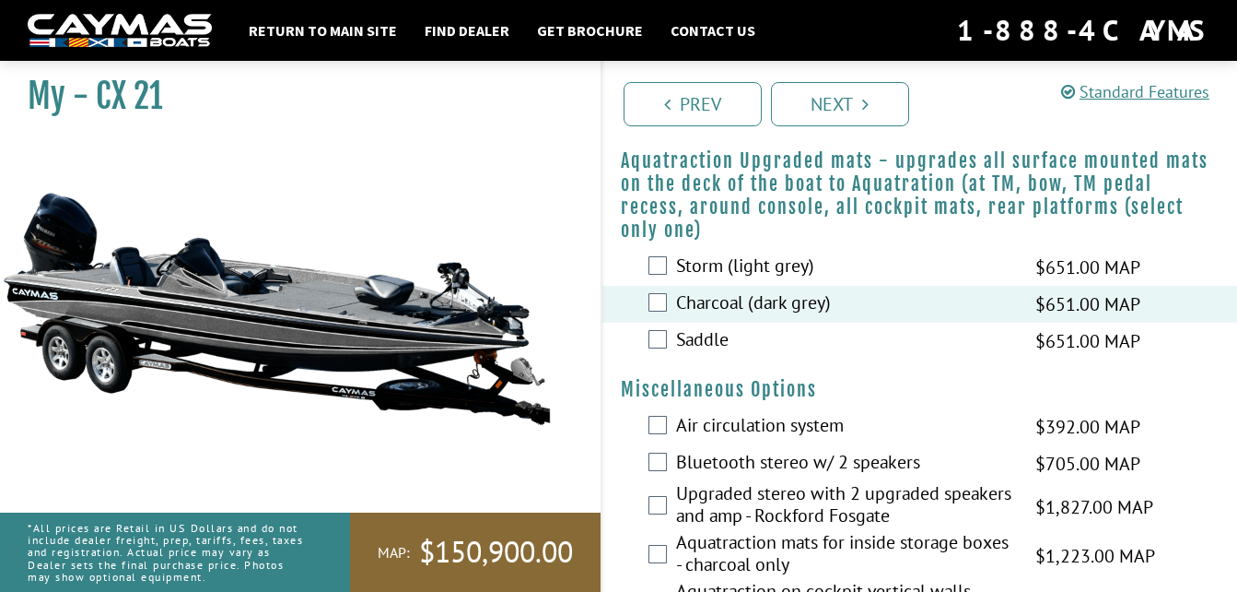
scroll to position [1591, 0]
click at [696, 428] on label "Air circulation system" at bounding box center [844, 426] width 337 height 27
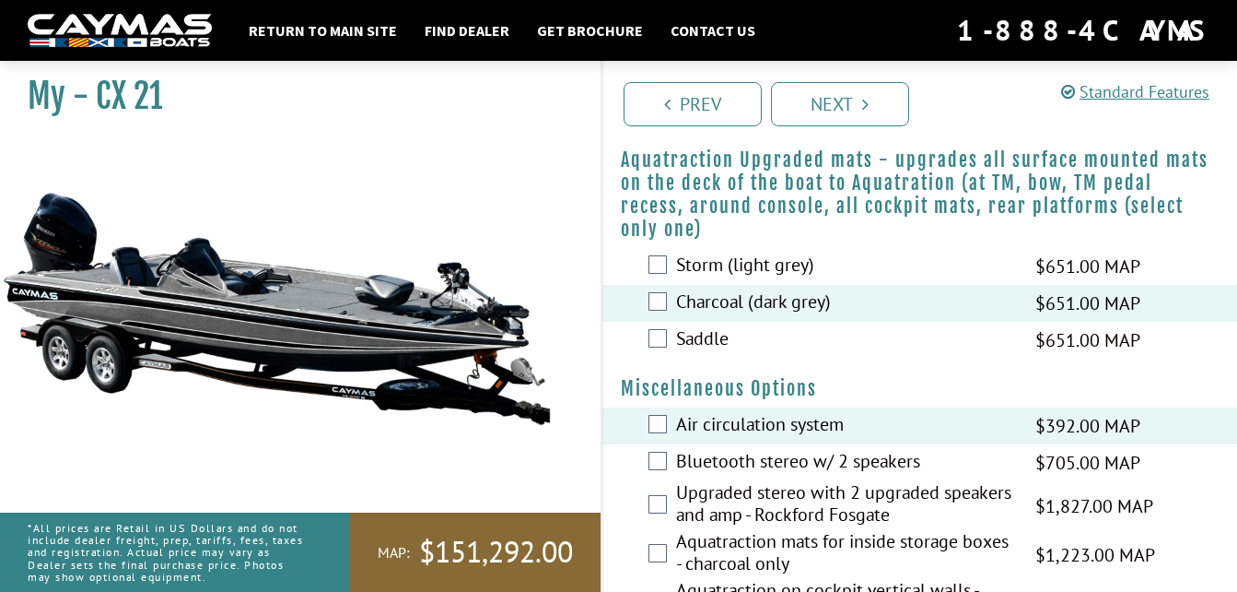
click at [695, 458] on label "Bluetooth stereo w/ 2 speakers" at bounding box center [844, 463] width 337 height 27
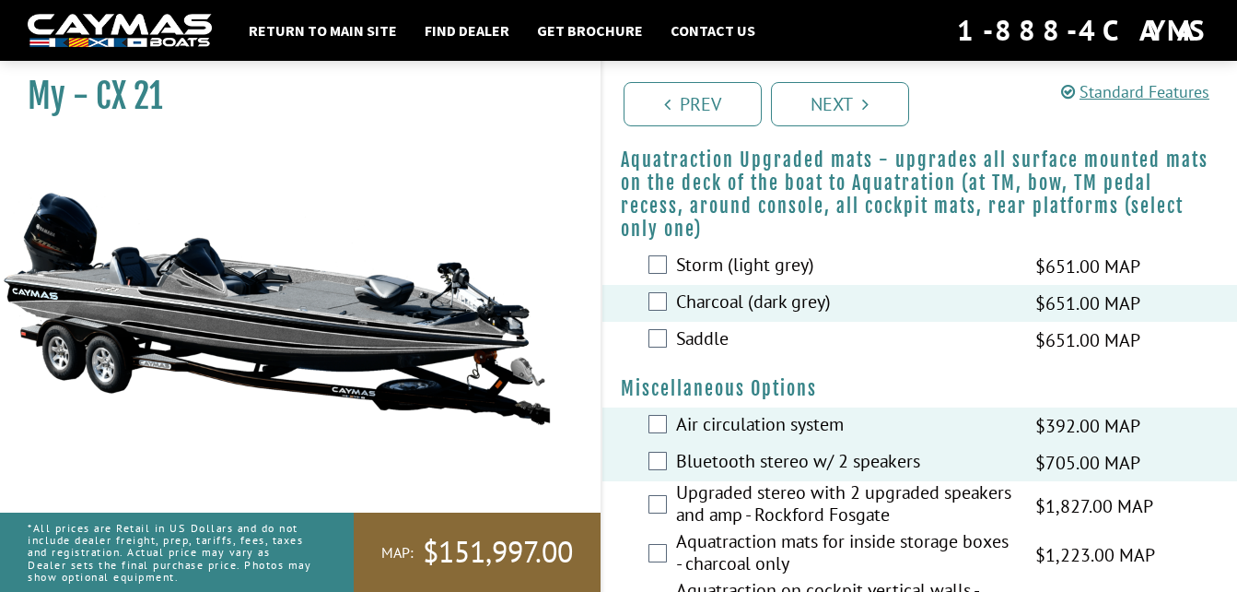
click at [695, 489] on label "Upgraded stereo with 2 upgraded speakers and amp - Rockford Fosgate" at bounding box center [844, 505] width 337 height 49
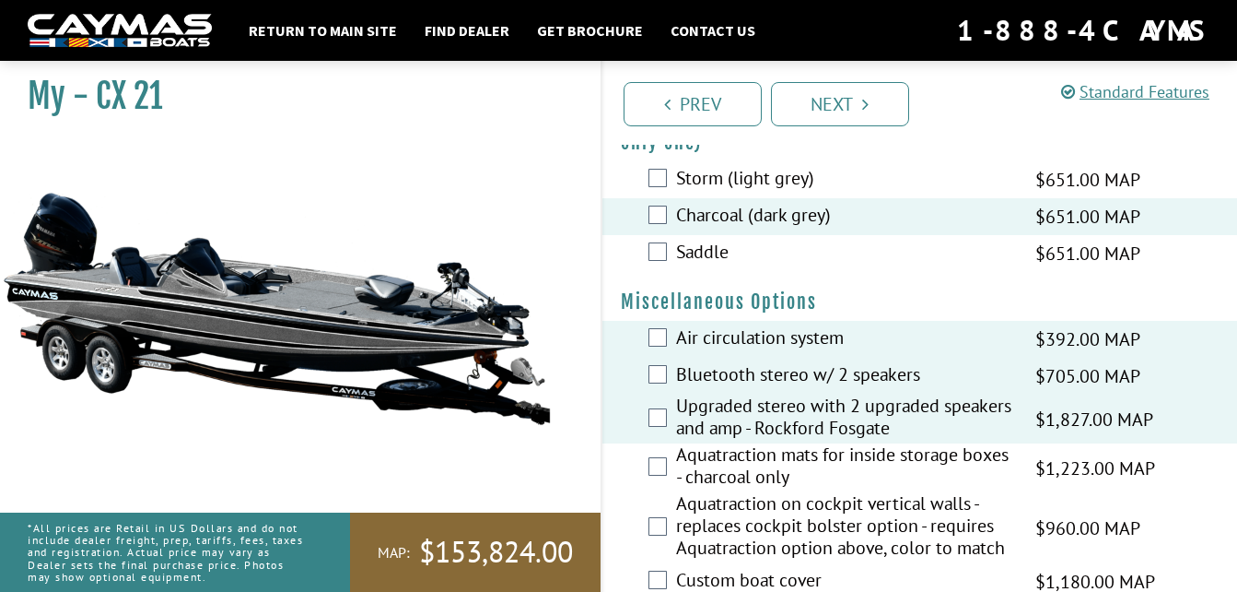
scroll to position [1682, 0]
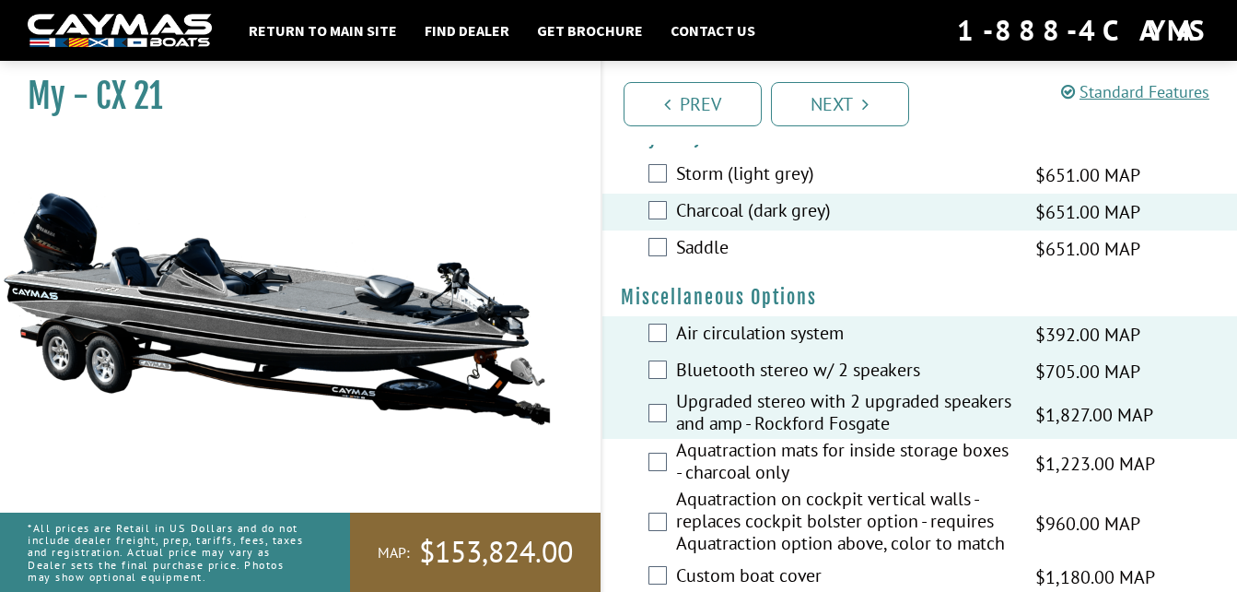
click at [678, 473] on label "Aquatraction mats for inside storage boxes - charcoal only" at bounding box center [844, 463] width 337 height 49
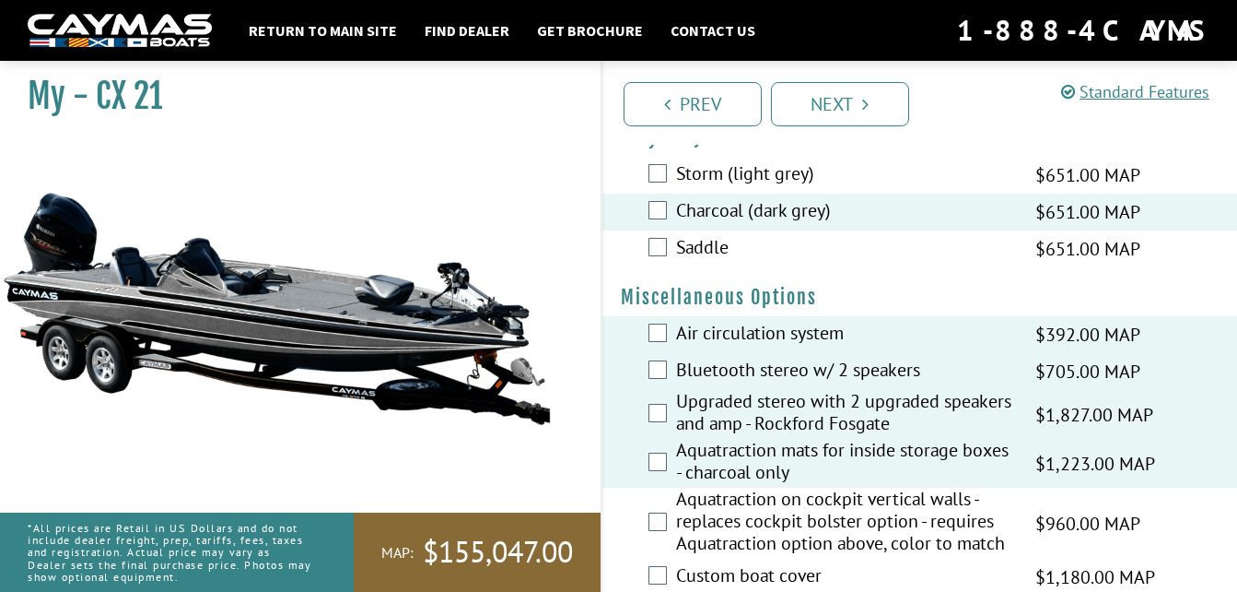
click at [687, 495] on label "Aquatraction on cockpit vertical walls - replaces cockpit bolster option - requ…" at bounding box center [844, 522] width 337 height 71
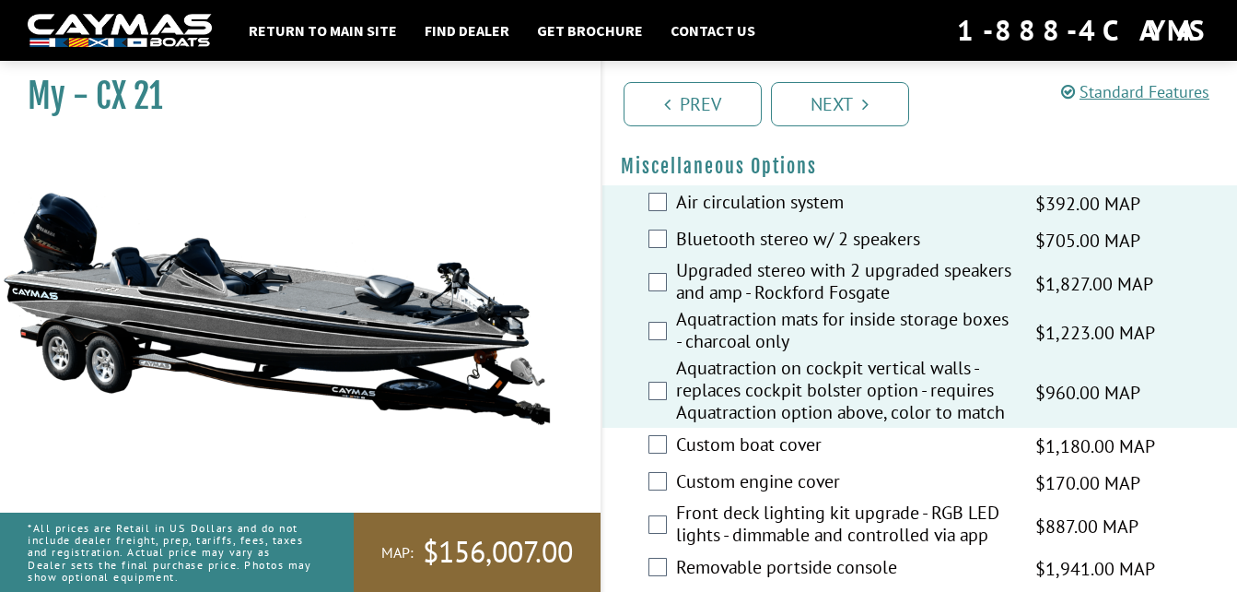
scroll to position [1814, 0]
click at [680, 440] on label "Custom boat cover" at bounding box center [844, 445] width 337 height 27
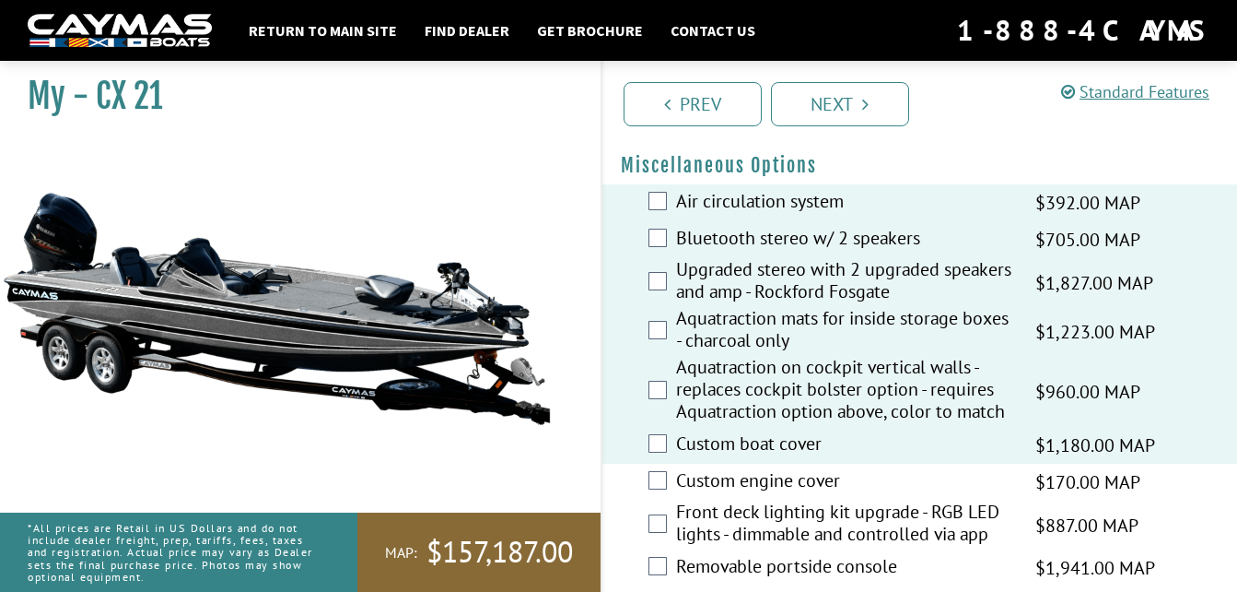
click at [693, 472] on label "Custom engine cover" at bounding box center [844, 482] width 337 height 27
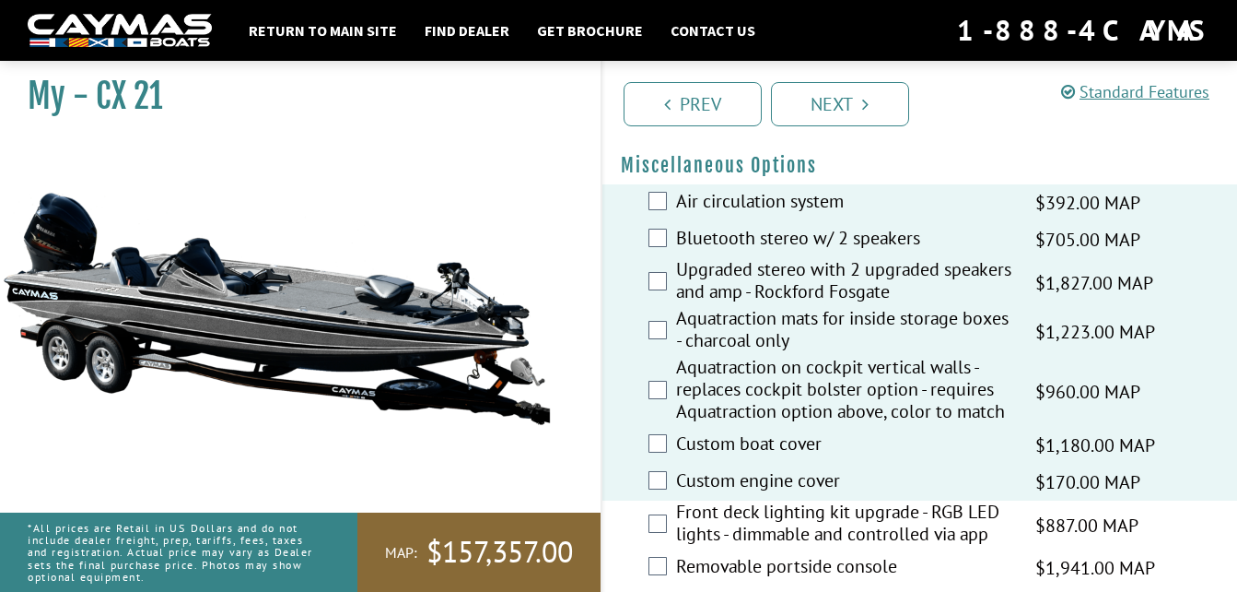
click at [717, 536] on label "Front deck lighting kit upgrade - RGB LED lights - dimmable and controlled via …" at bounding box center [844, 524] width 337 height 49
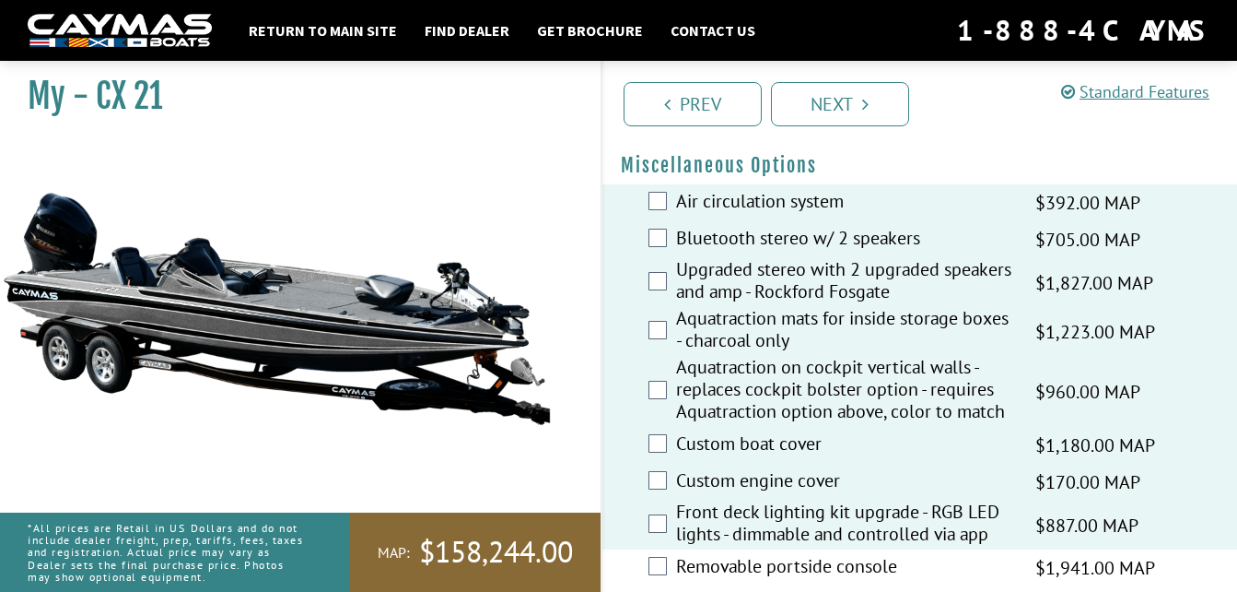
click at [714, 577] on label "Removable portside console" at bounding box center [844, 568] width 337 height 27
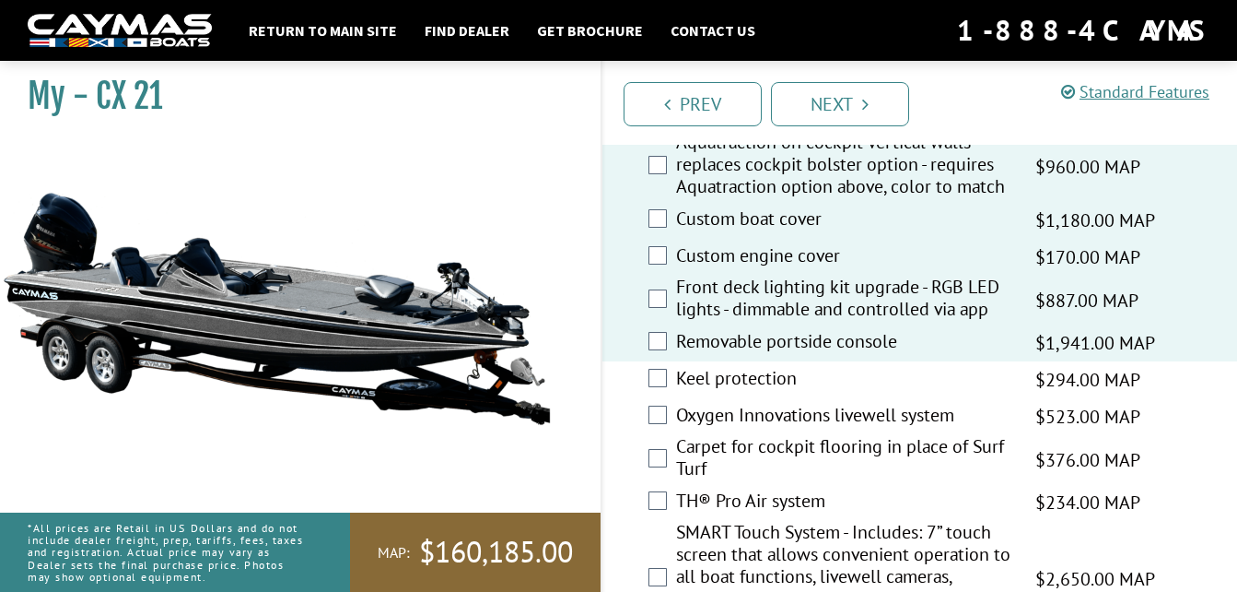
scroll to position [2040, 0]
click at [716, 381] on label "Keel protection" at bounding box center [844, 379] width 337 height 27
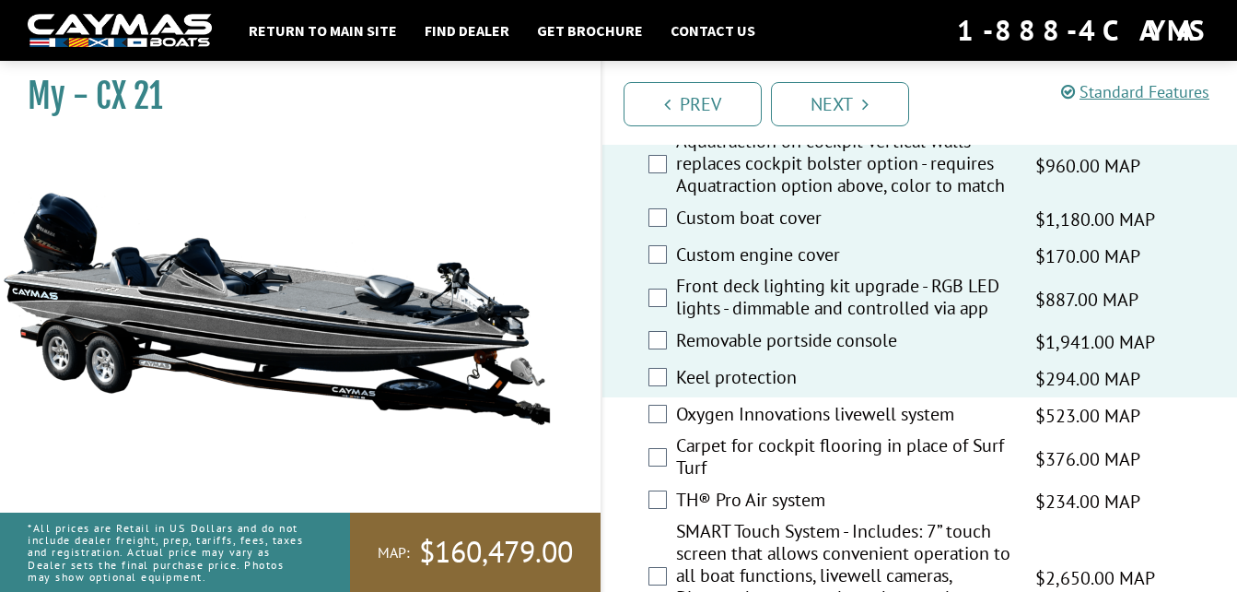
click at [722, 406] on label "Oxygen Innovations livewell system" at bounding box center [844, 416] width 337 height 27
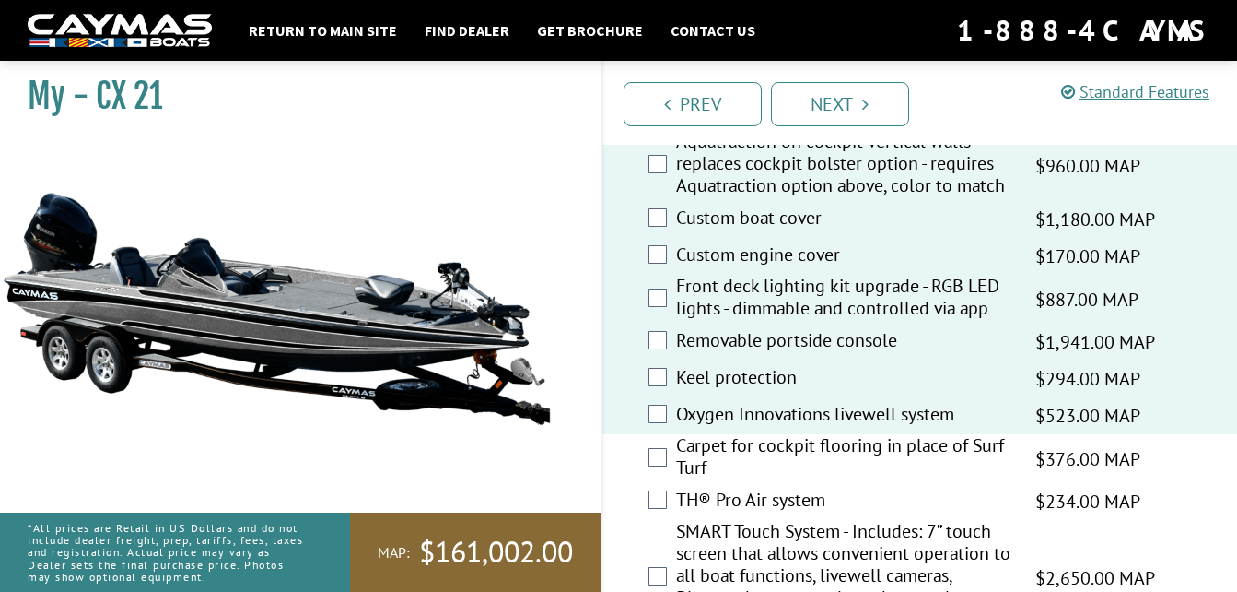
click at [732, 450] on label "Carpet for cockpit flooring in place of Surf Turf" at bounding box center [844, 458] width 337 height 49
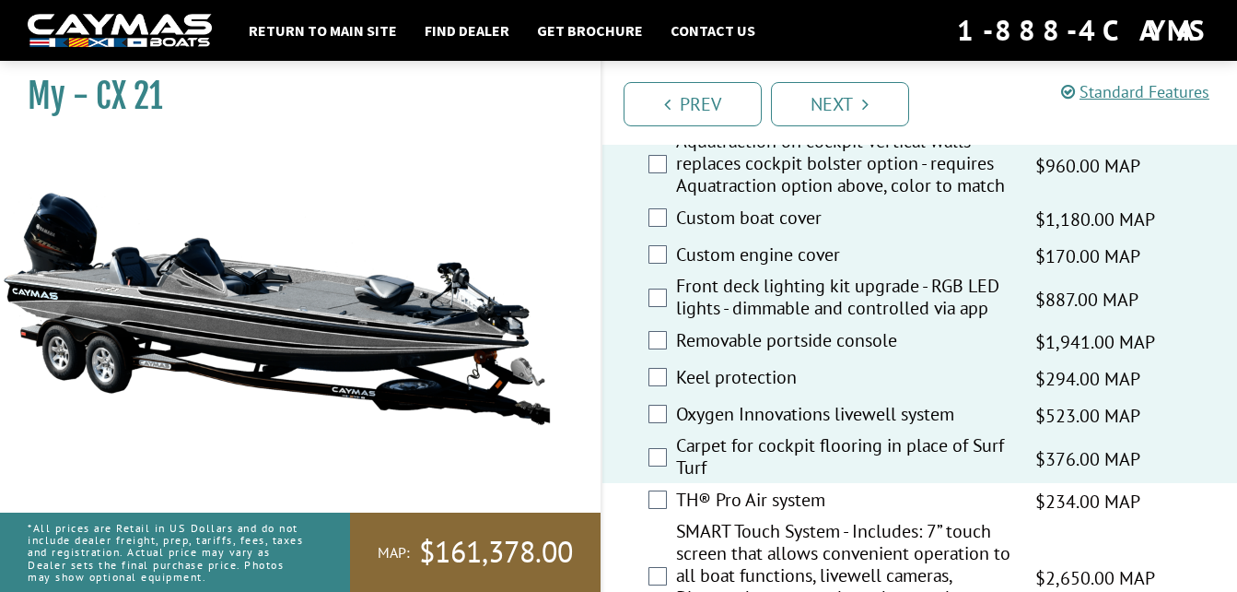
click at [732, 506] on label "TH® Pro Air system" at bounding box center [844, 501] width 337 height 27
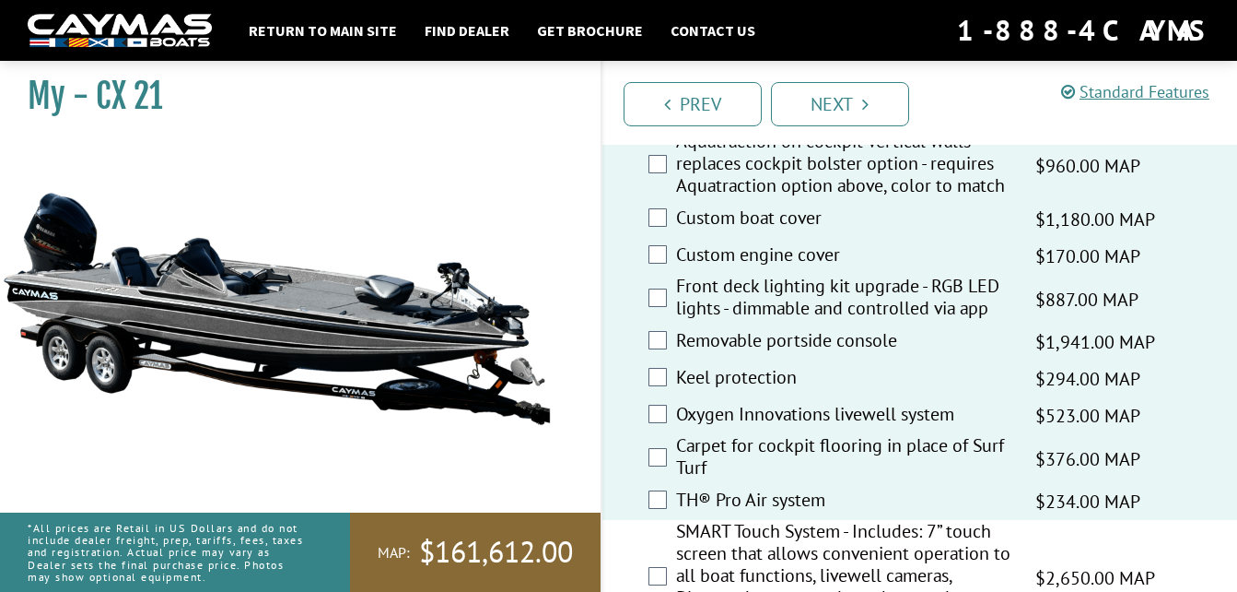
click at [738, 557] on label "SMART Touch System - Includes: 7” touch screen that allows convenient operation…" at bounding box center [844, 577] width 337 height 115
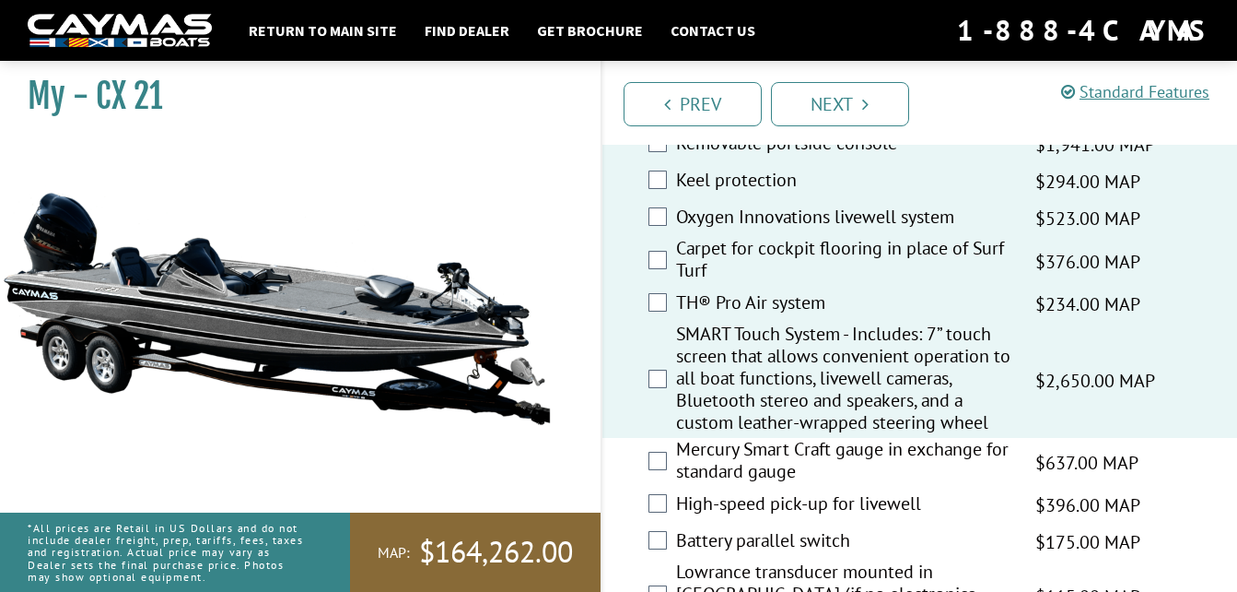
scroll to position [2238, 0]
click at [734, 472] on label "Mercury Smart Craft gauge in exchange for standard gauge" at bounding box center [844, 461] width 337 height 49
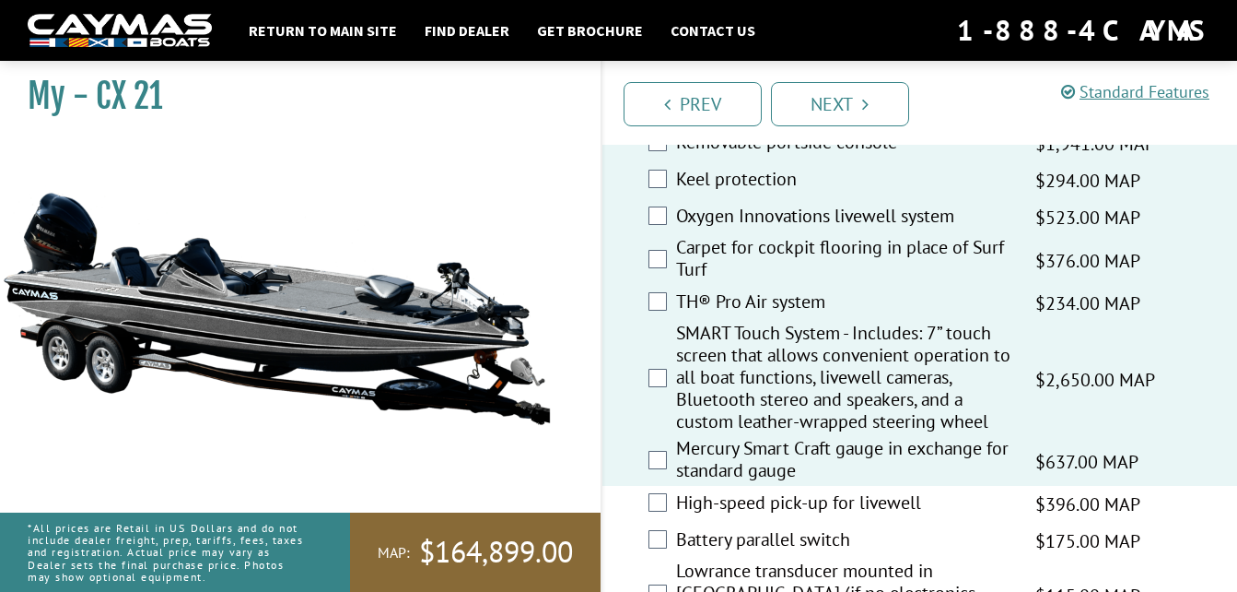
click at [742, 510] on label "High-speed pick-up for livewell" at bounding box center [844, 504] width 337 height 27
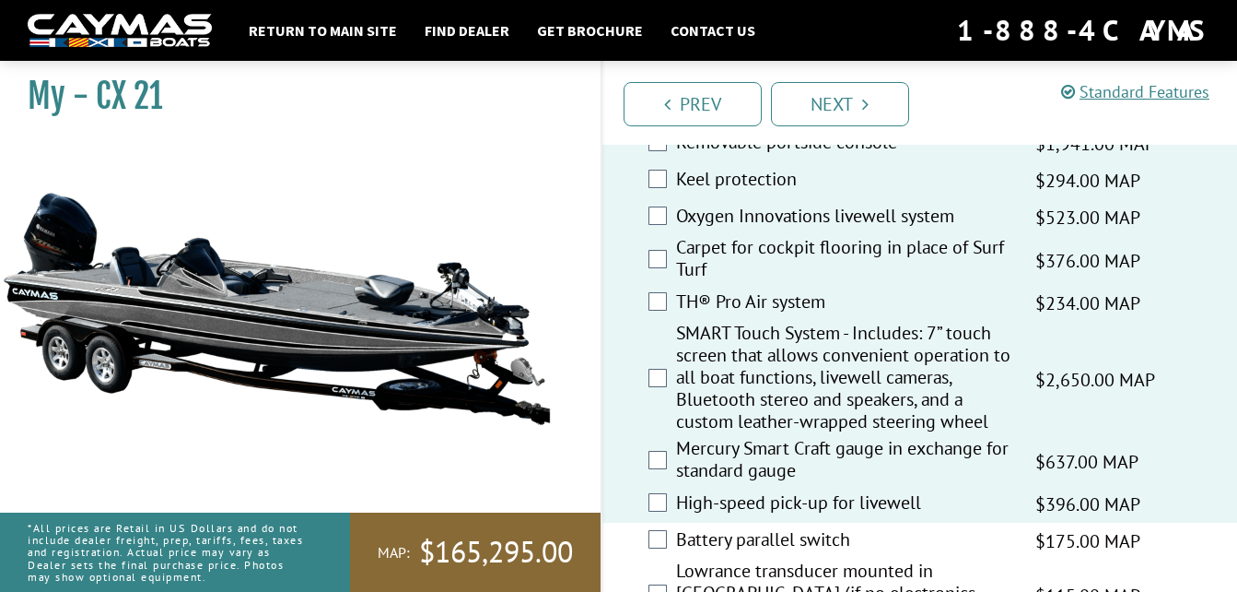
click at [740, 540] on label "Battery parallel switch" at bounding box center [844, 541] width 337 height 27
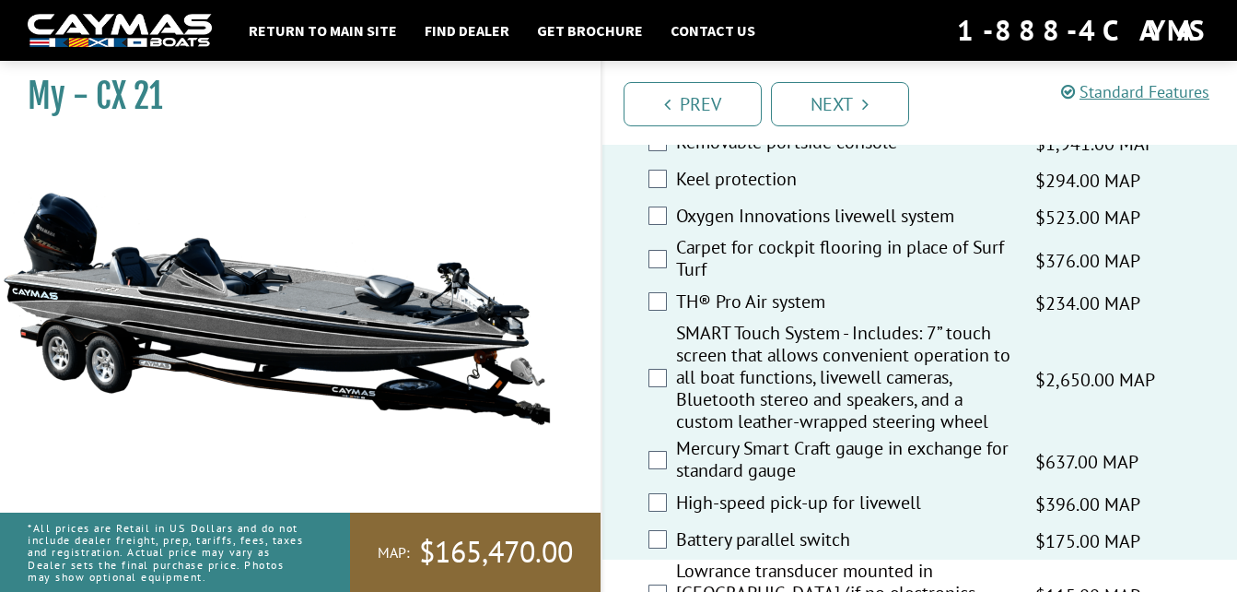
click at [754, 559] on label "Lowrance transducer mounted in [GEOGRAPHIC_DATA] (if no electronics package is …" at bounding box center [844, 594] width 337 height 71
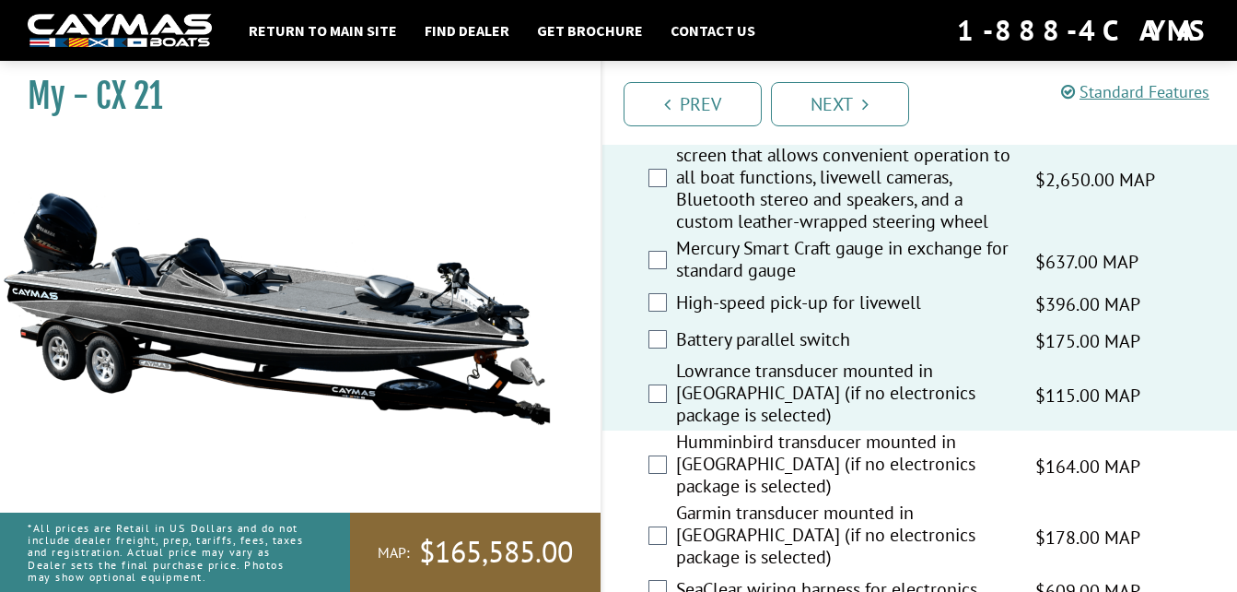
scroll to position [2439, 0]
click at [677, 429] on label "Humminbird transducer mounted in [GEOGRAPHIC_DATA] (if no electronics package i…" at bounding box center [844, 464] width 337 height 71
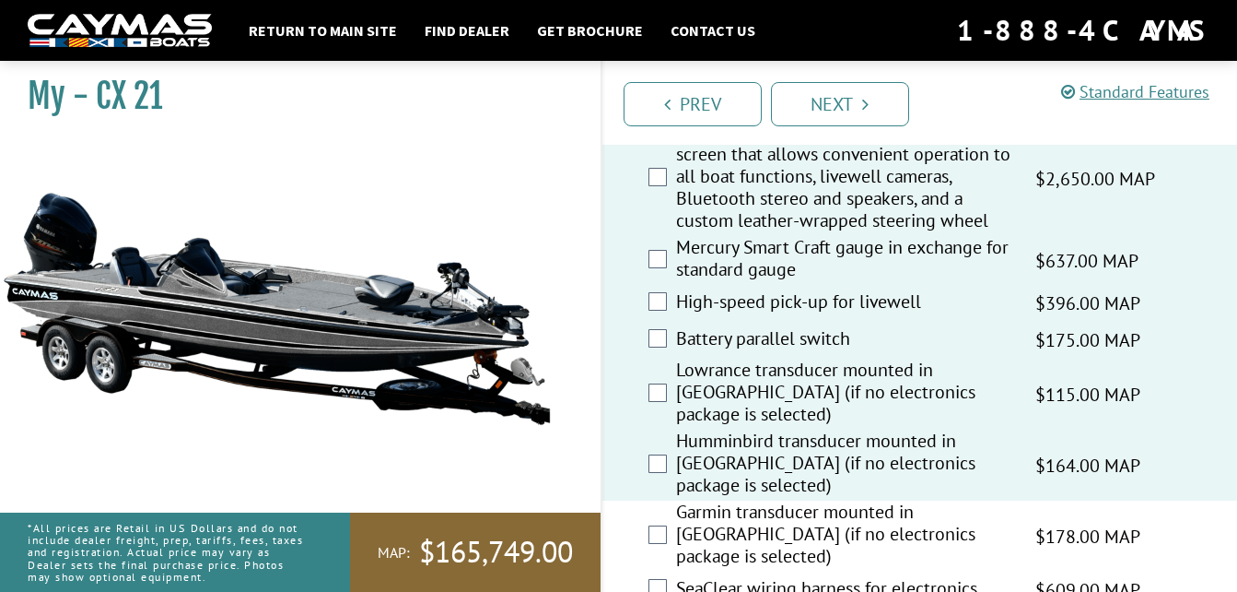
click at [704, 500] on label "Garmin transducer mounted in [GEOGRAPHIC_DATA] (if no electronics package is se…" at bounding box center [844, 535] width 337 height 71
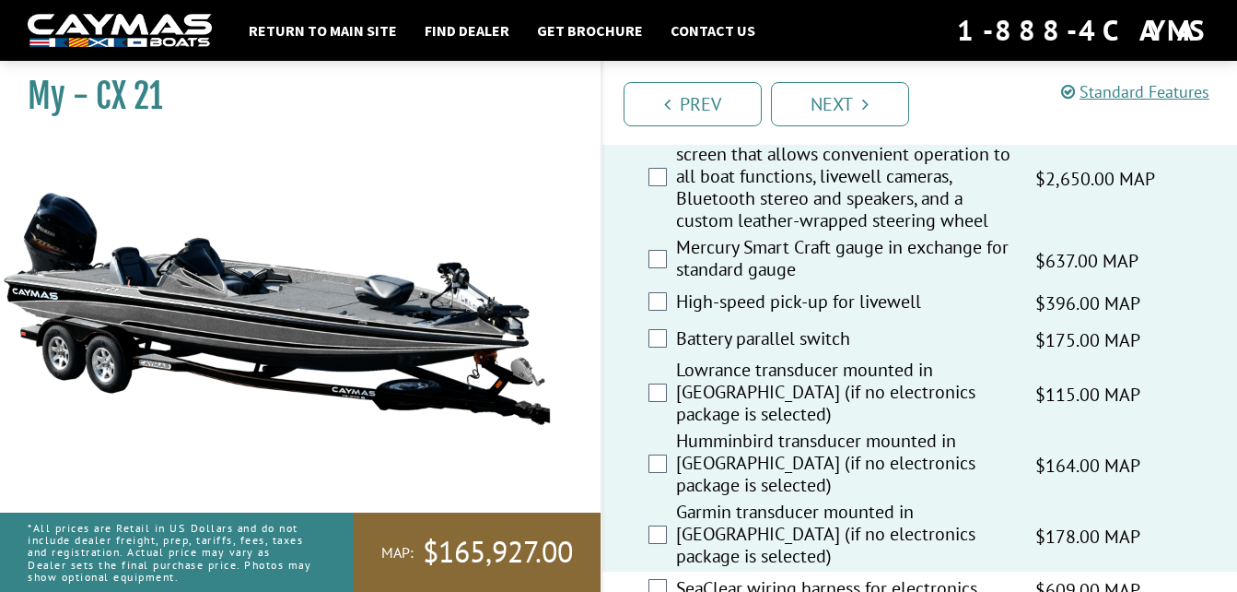
click at [718, 577] on label "SeaClear wiring harness for electronics" at bounding box center [844, 590] width 337 height 27
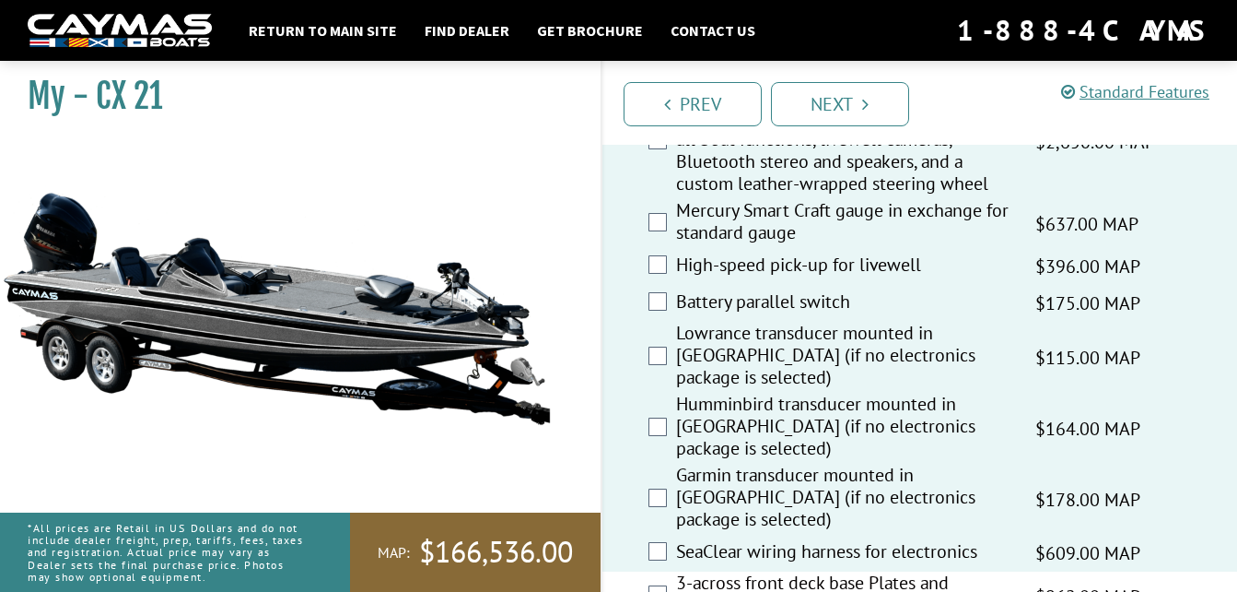
click at [718, 571] on label "3-across front deck base Plates and reinforced aluminum lids" at bounding box center [844, 595] width 337 height 49
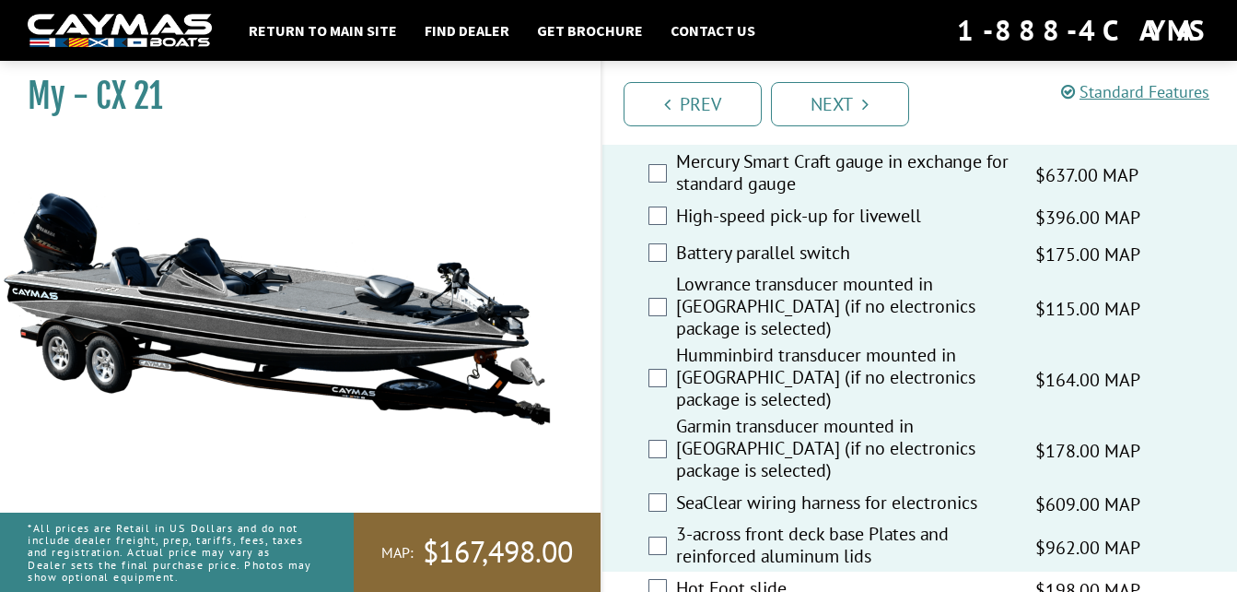
click at [718, 577] on label "Hot Foot slide" at bounding box center [844, 590] width 337 height 27
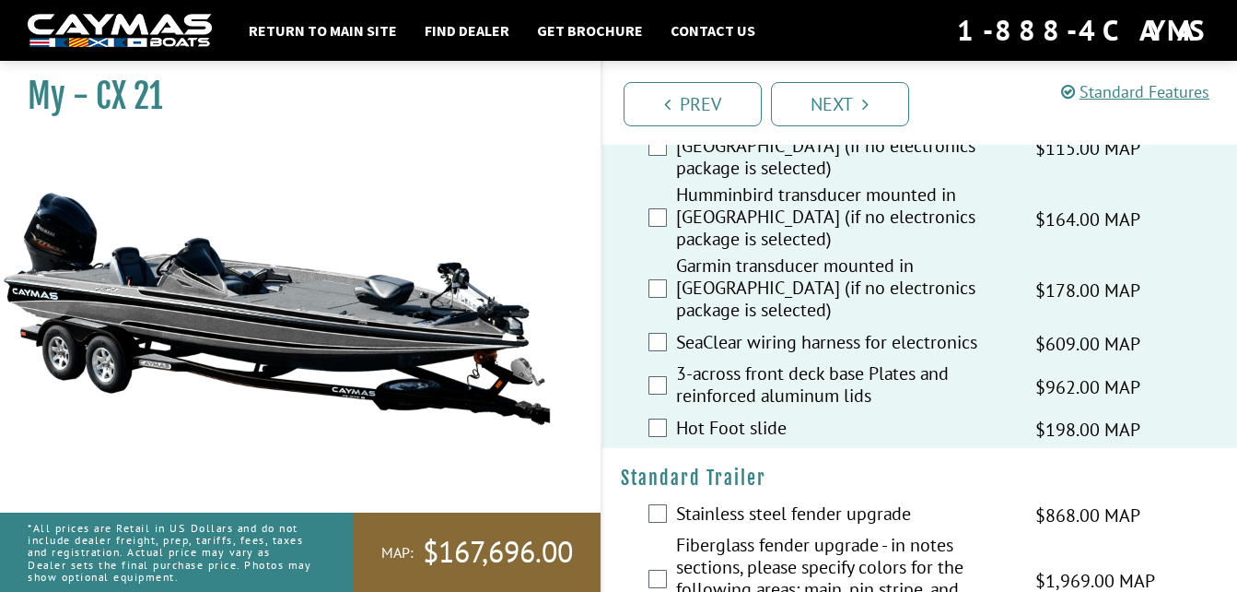
scroll to position [2687, 0]
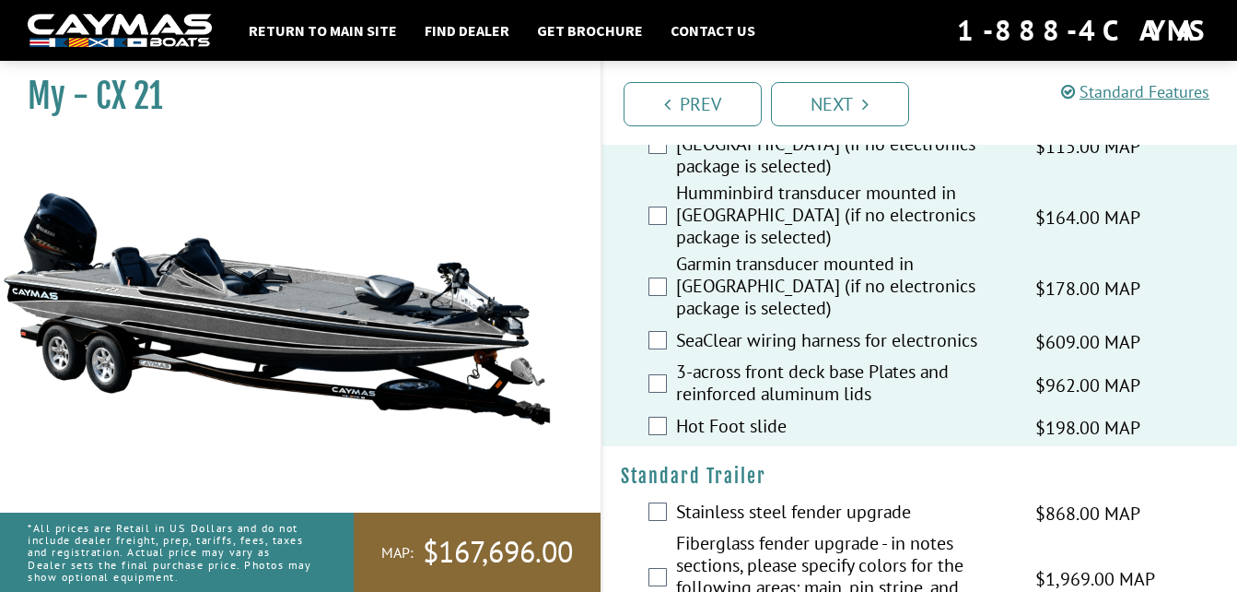
click at [728, 500] on label "Stainless steel fender upgrade" at bounding box center [844, 513] width 337 height 27
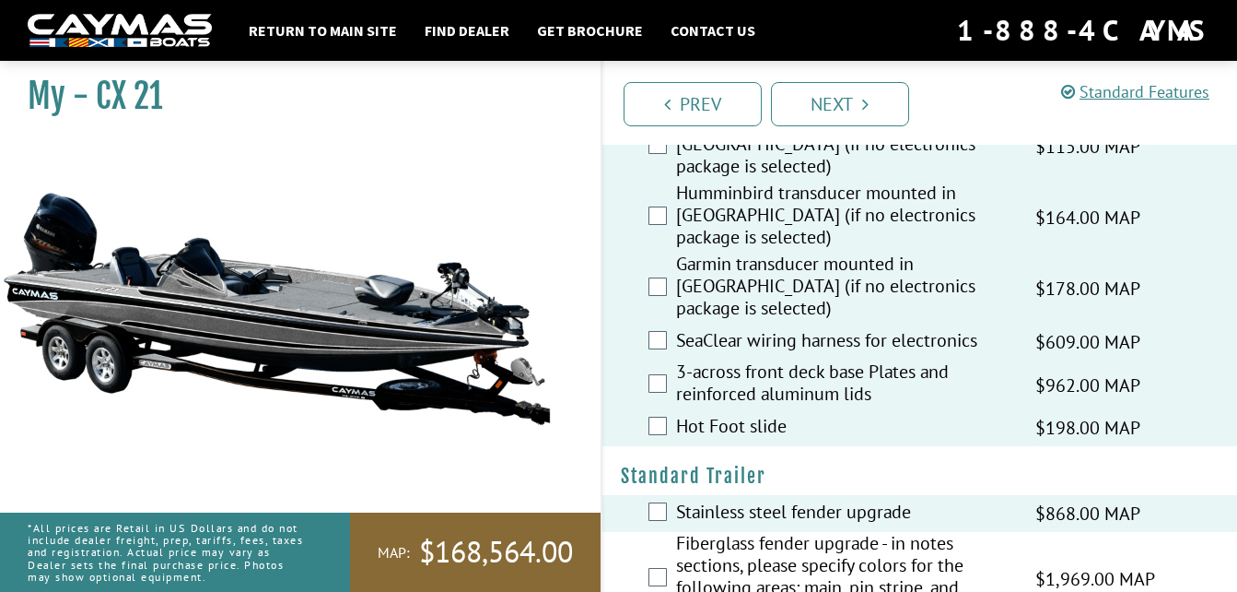
click at [742, 532] on label "Fiberglass fender upgrade - in notes sections, please specify colors for the fo…" at bounding box center [844, 578] width 337 height 93
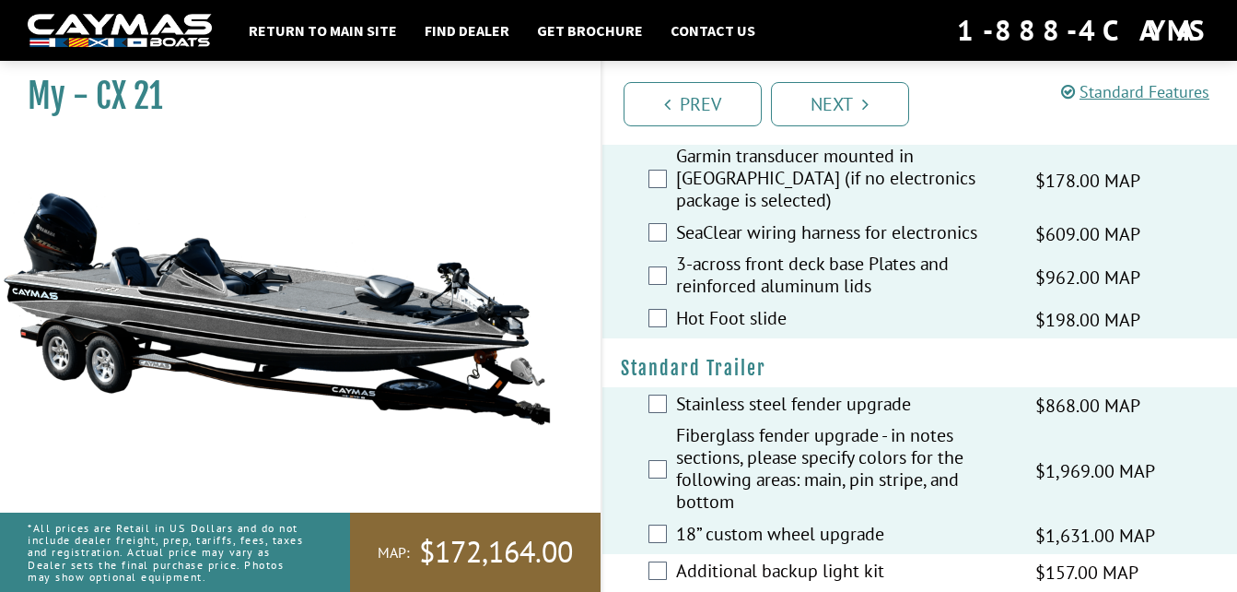
scroll to position [2795, 0]
click at [709, 558] on label "Additional backup light kit" at bounding box center [844, 571] width 337 height 27
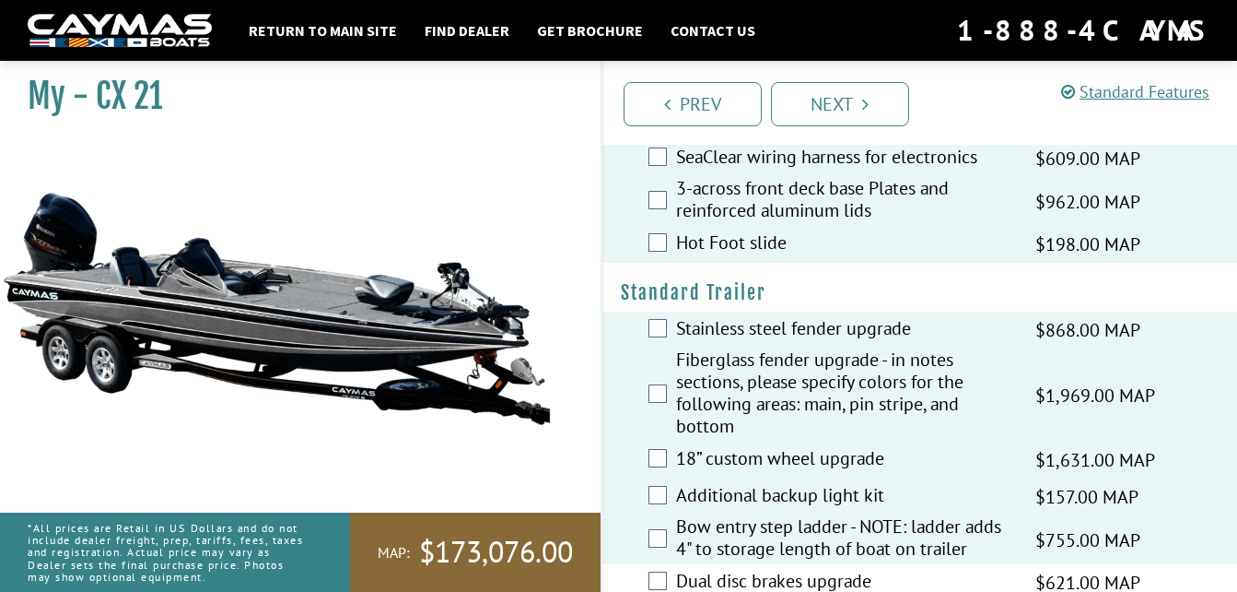
scroll to position [2872, 0]
click at [718, 568] on label "Dual disc brakes upgrade" at bounding box center [844, 581] width 337 height 27
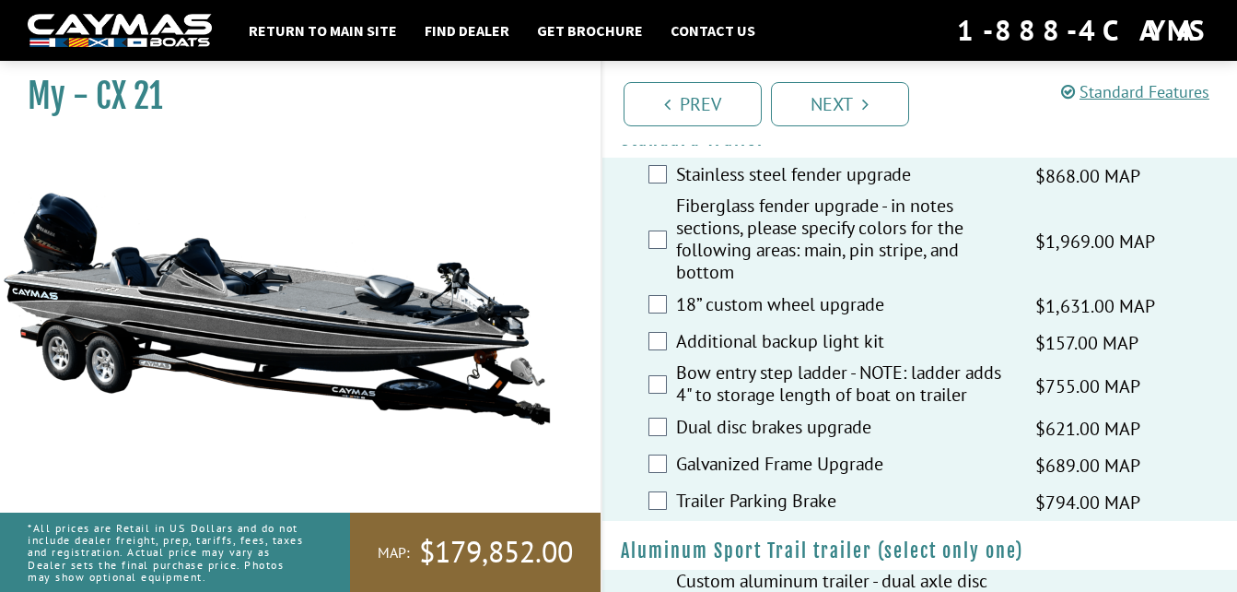
scroll to position [3064, 0]
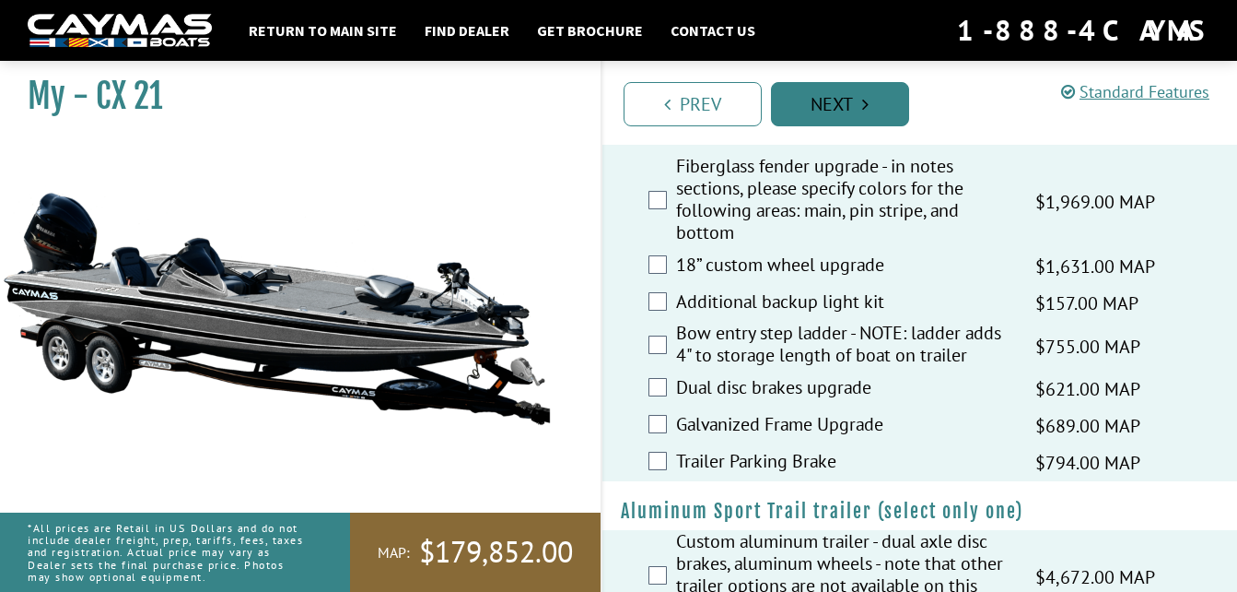
click at [839, 95] on link "Next" at bounding box center [840, 104] width 138 height 44
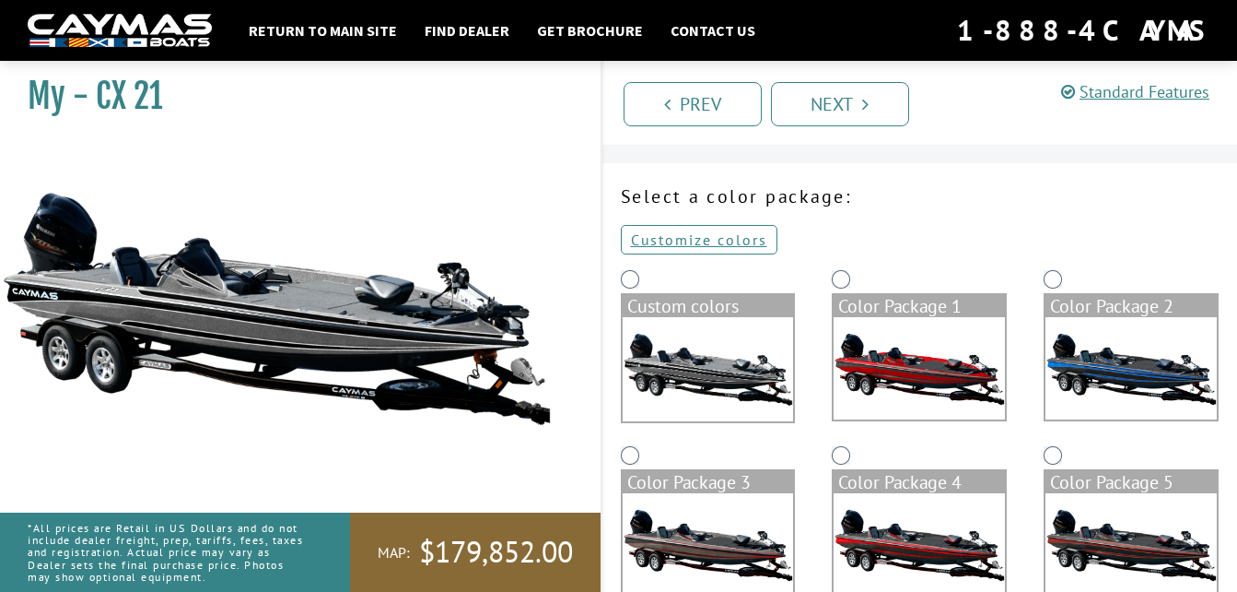
scroll to position [0, 0]
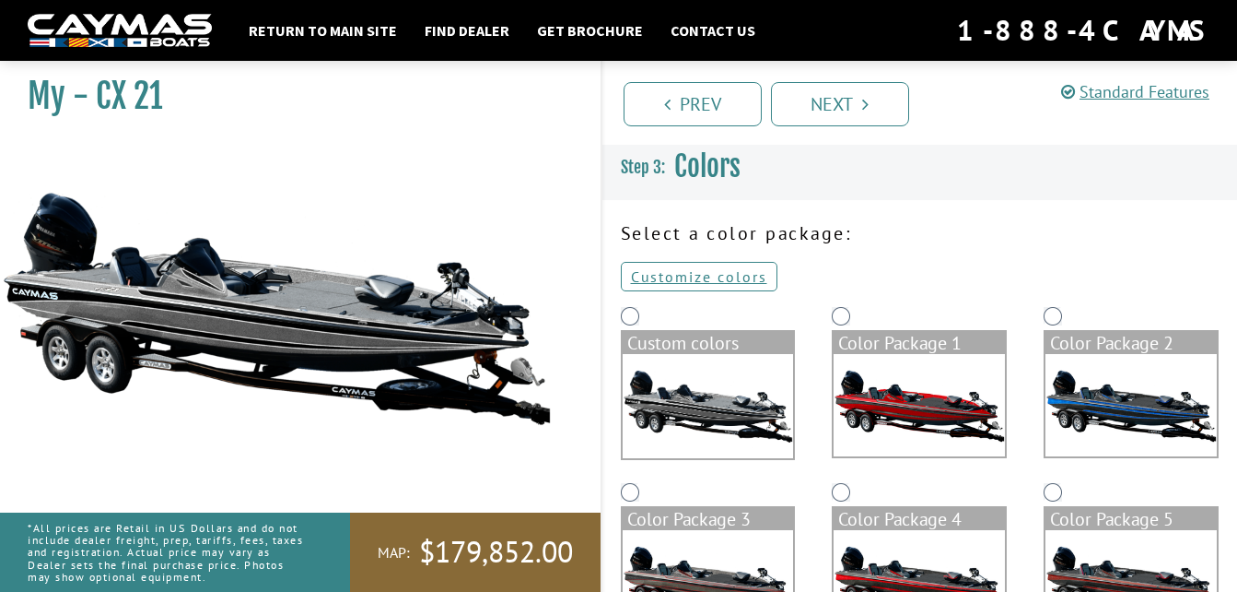
click at [986, 421] on img at bounding box center [919, 405] width 171 height 102
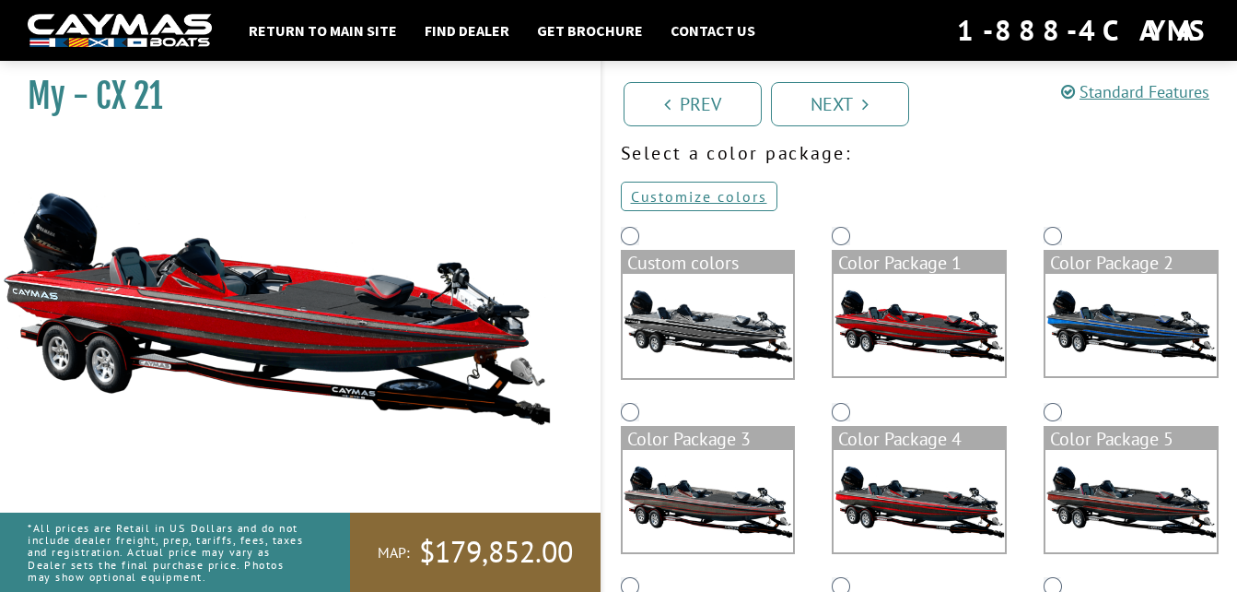
scroll to position [115, 0]
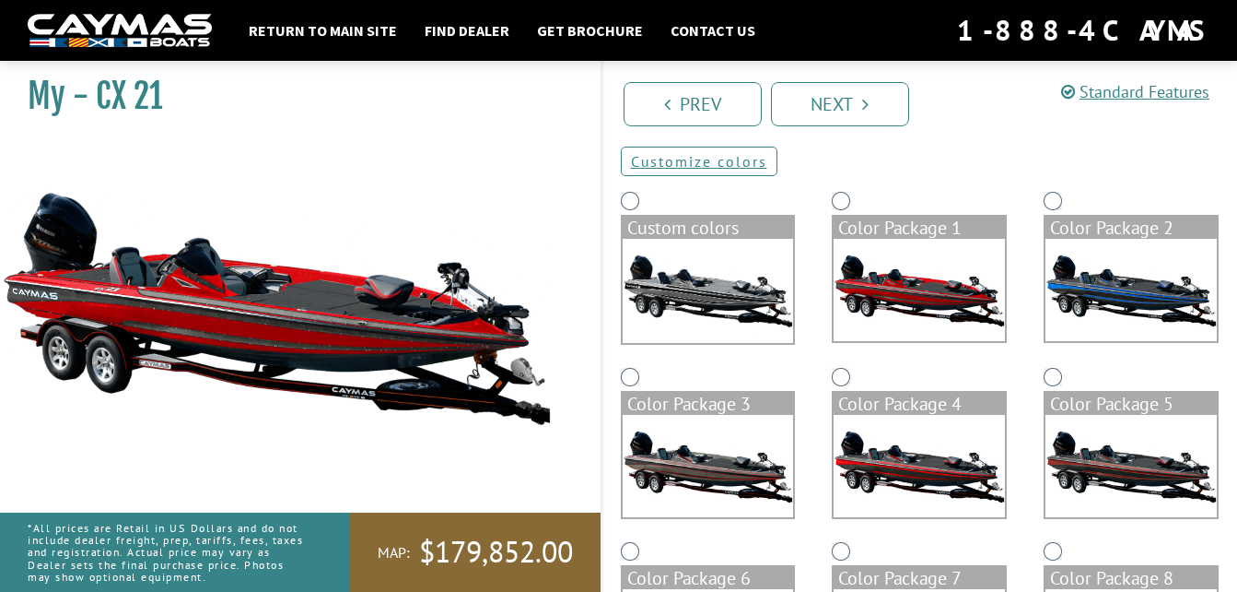
click at [639, 470] on img at bounding box center [708, 466] width 171 height 102
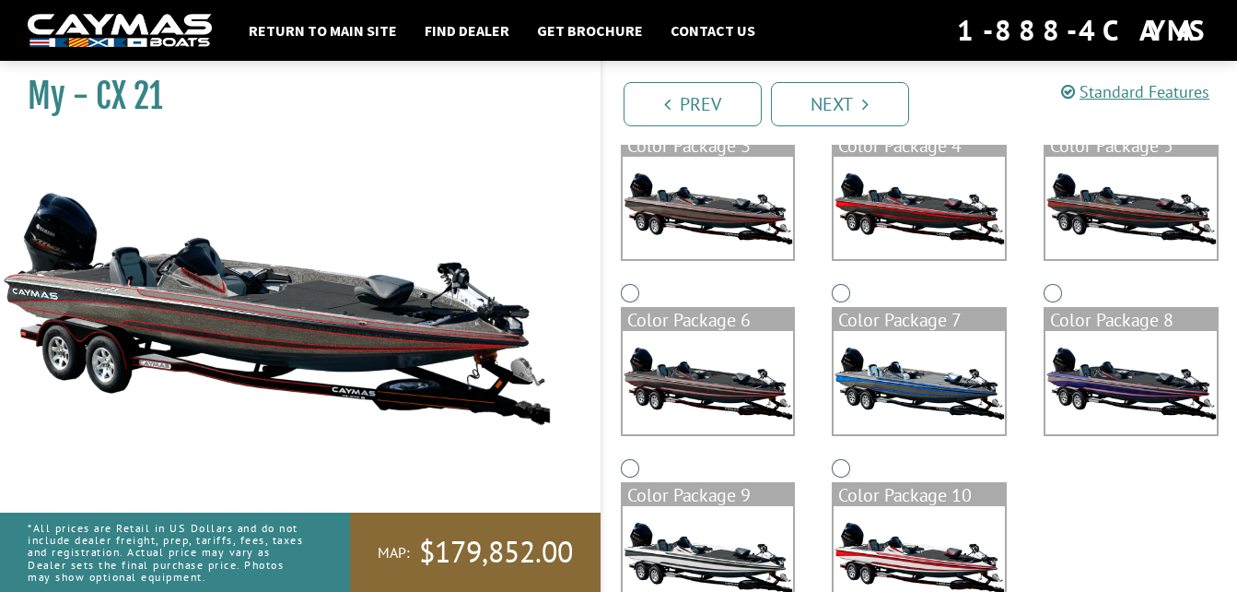
scroll to position [374, 0]
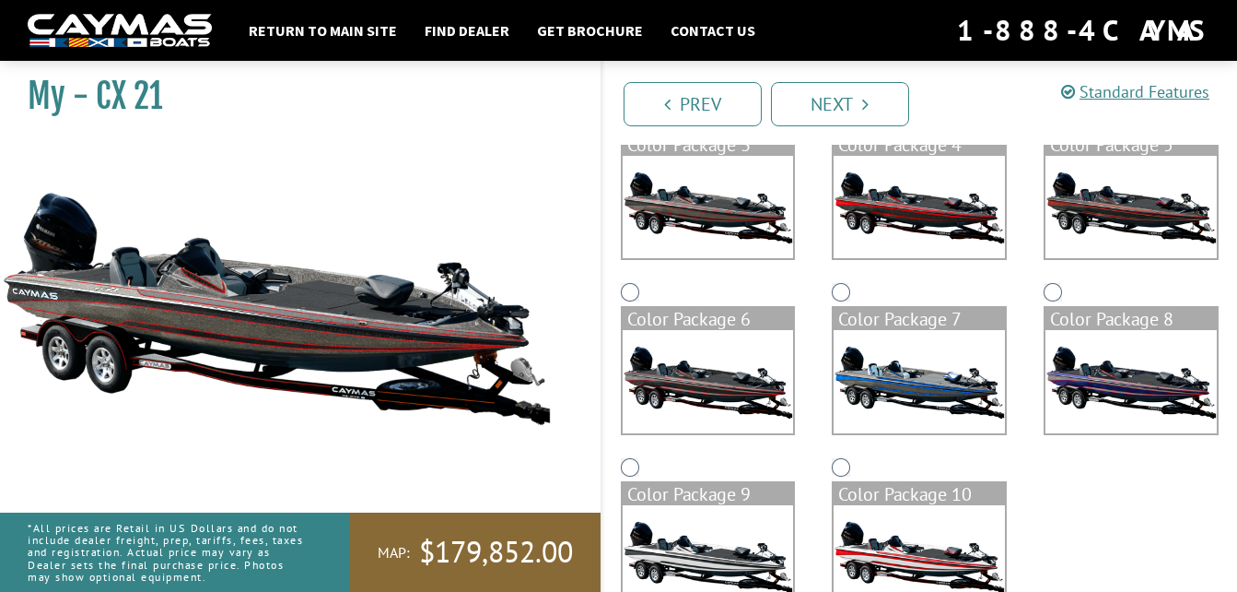
click at [908, 549] on img at bounding box center [919, 556] width 171 height 102
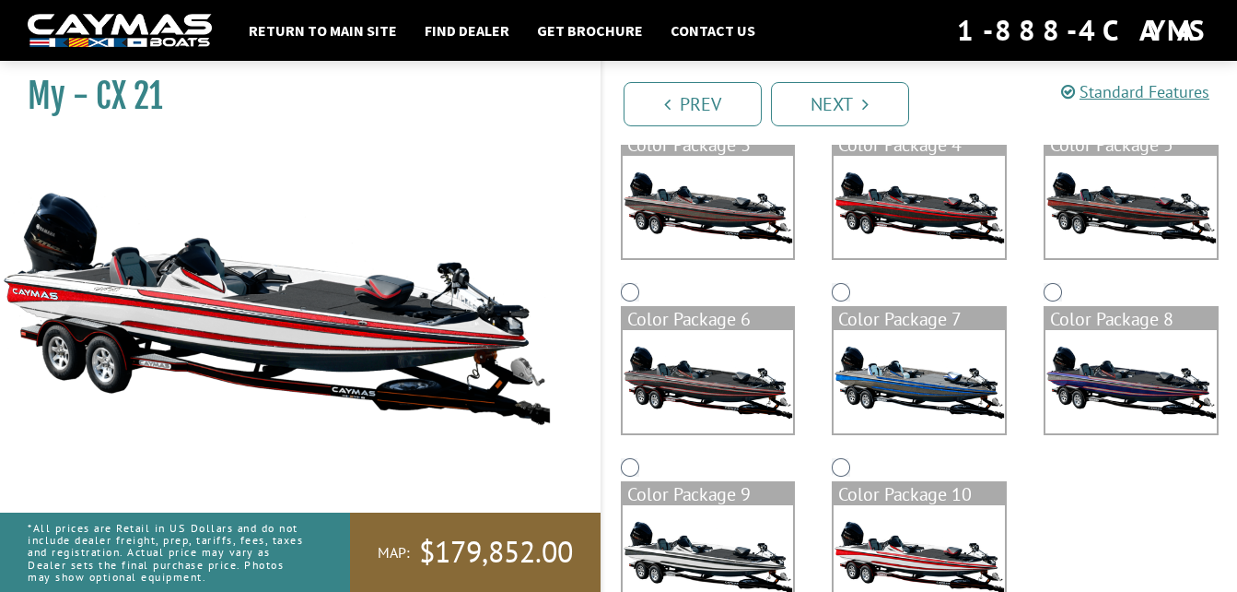
click at [1115, 362] on img at bounding box center [1131, 381] width 171 height 102
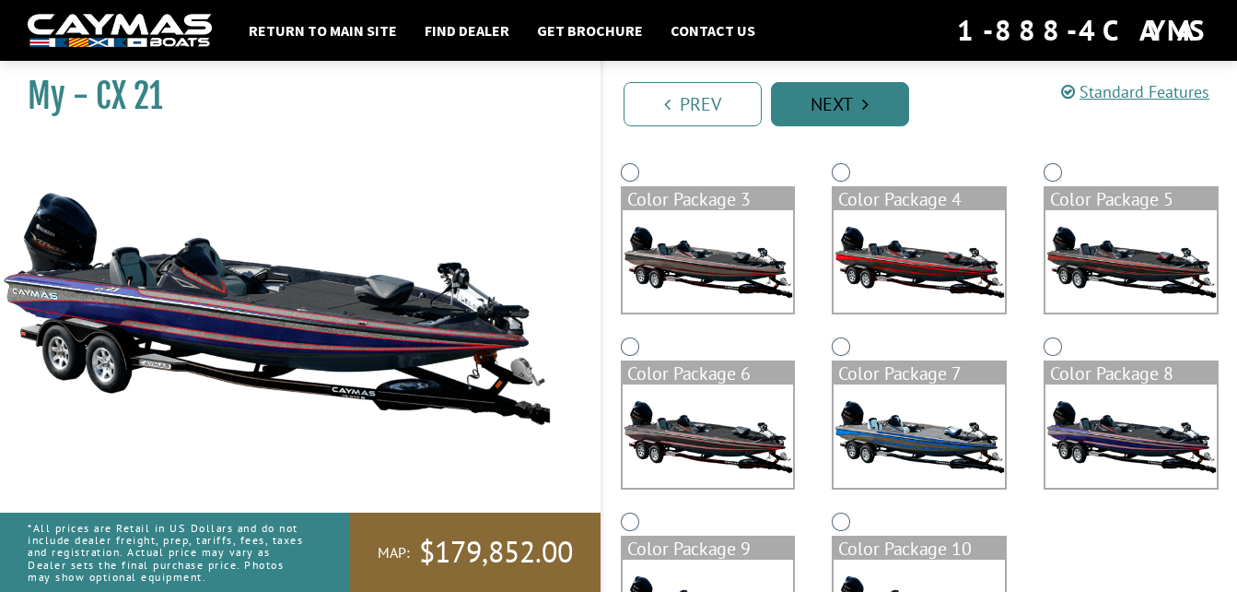
click at [834, 121] on link "Next" at bounding box center [840, 104] width 138 height 44
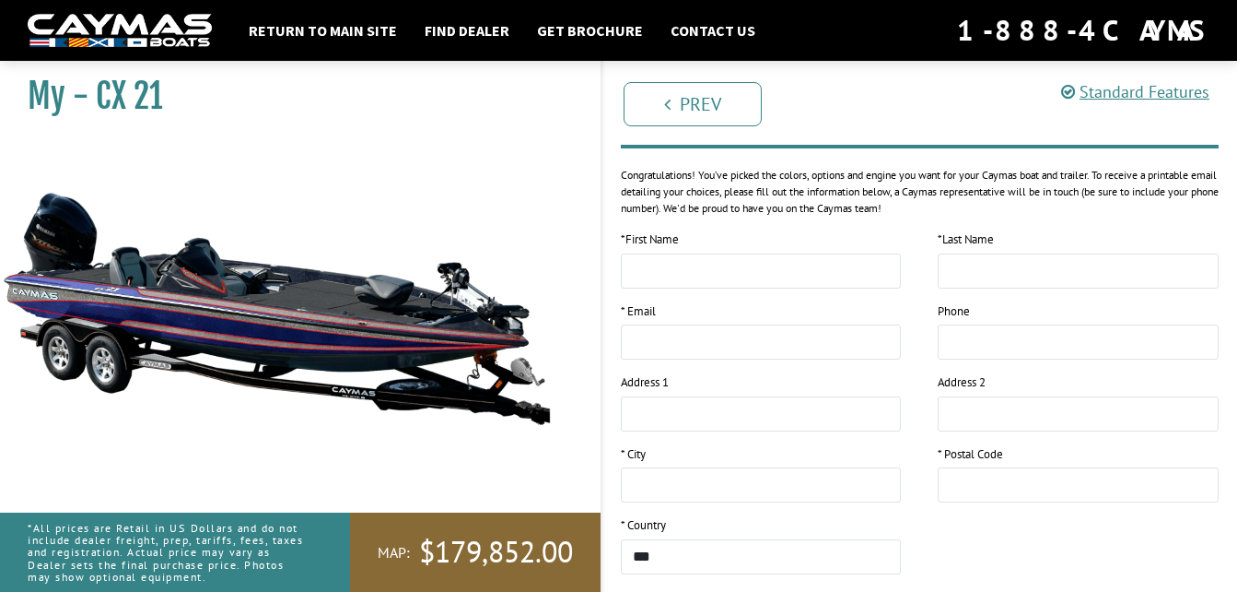
scroll to position [0, 0]
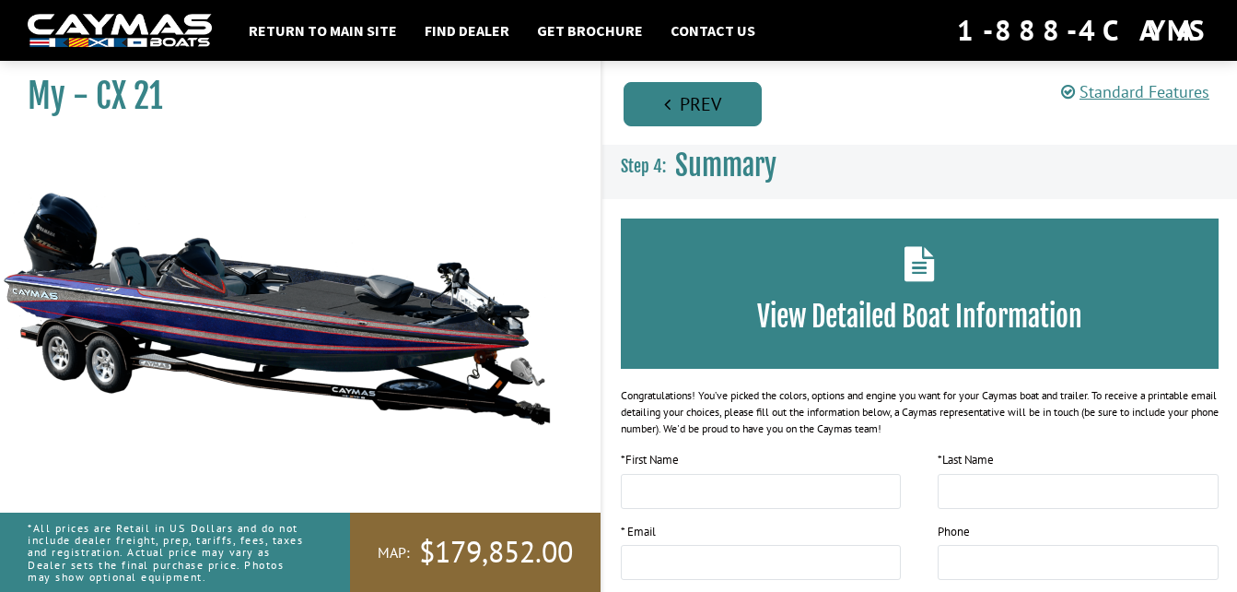
click at [682, 96] on link "Prev" at bounding box center [693, 104] width 138 height 44
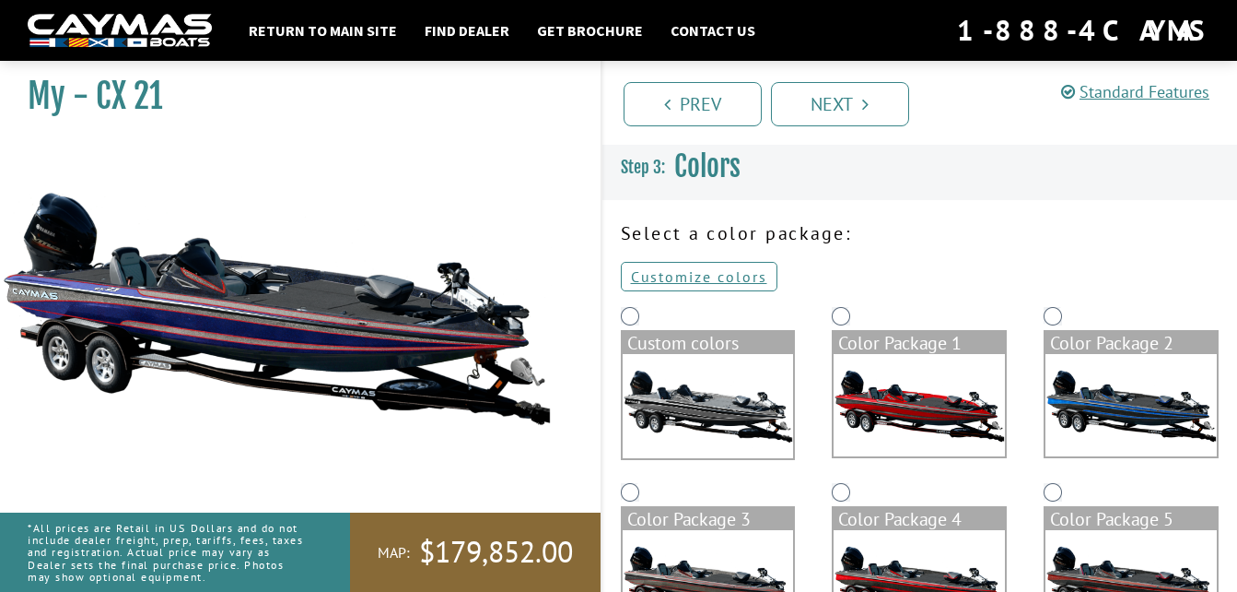
click at [636, 162] on h3 "Colors" at bounding box center [921, 167] width 636 height 68
